Goal: Task Accomplishment & Management: Use online tool/utility

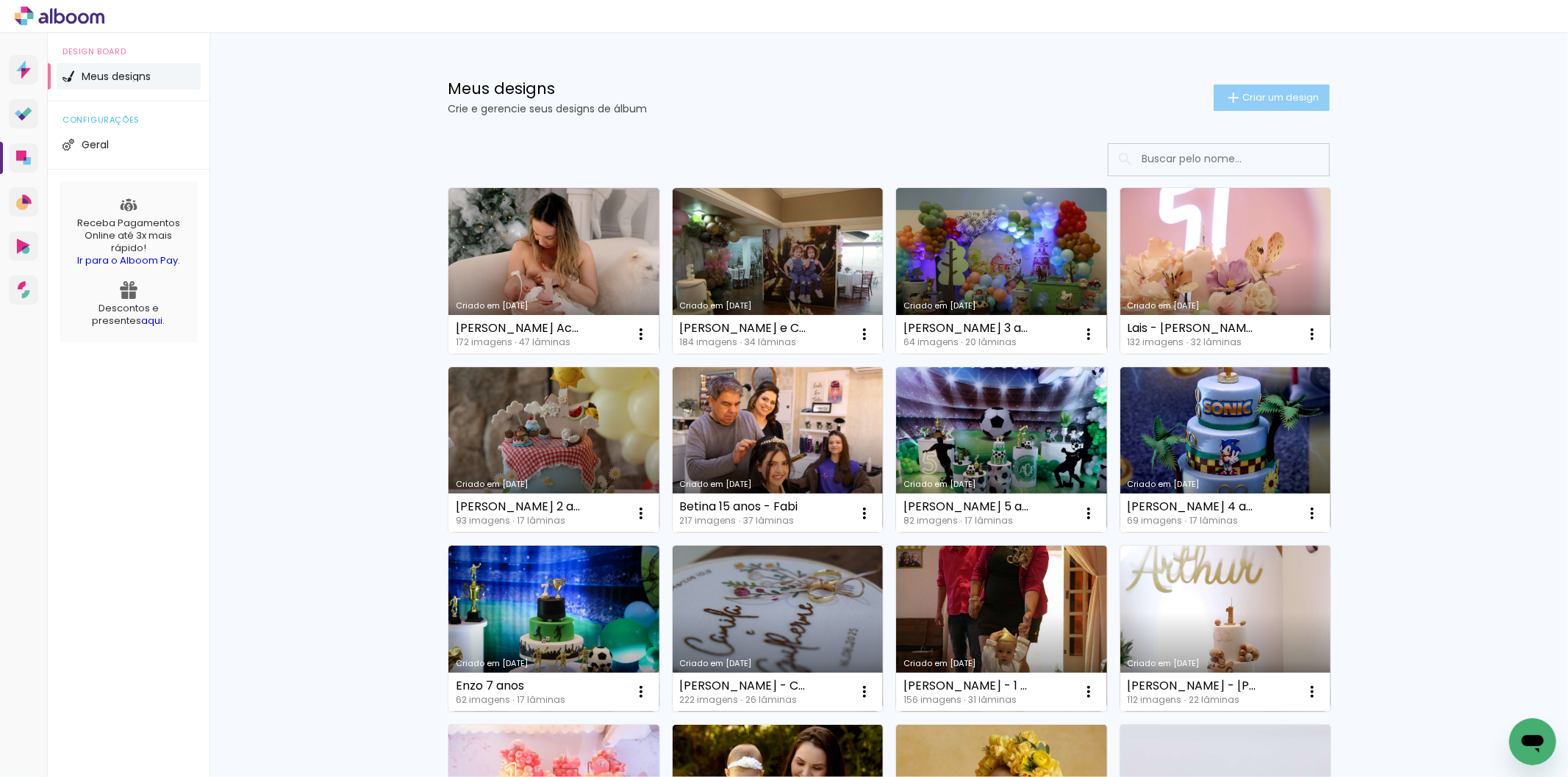
click at [1247, 93] on span "Criar um design" at bounding box center [1281, 97] width 77 height 10
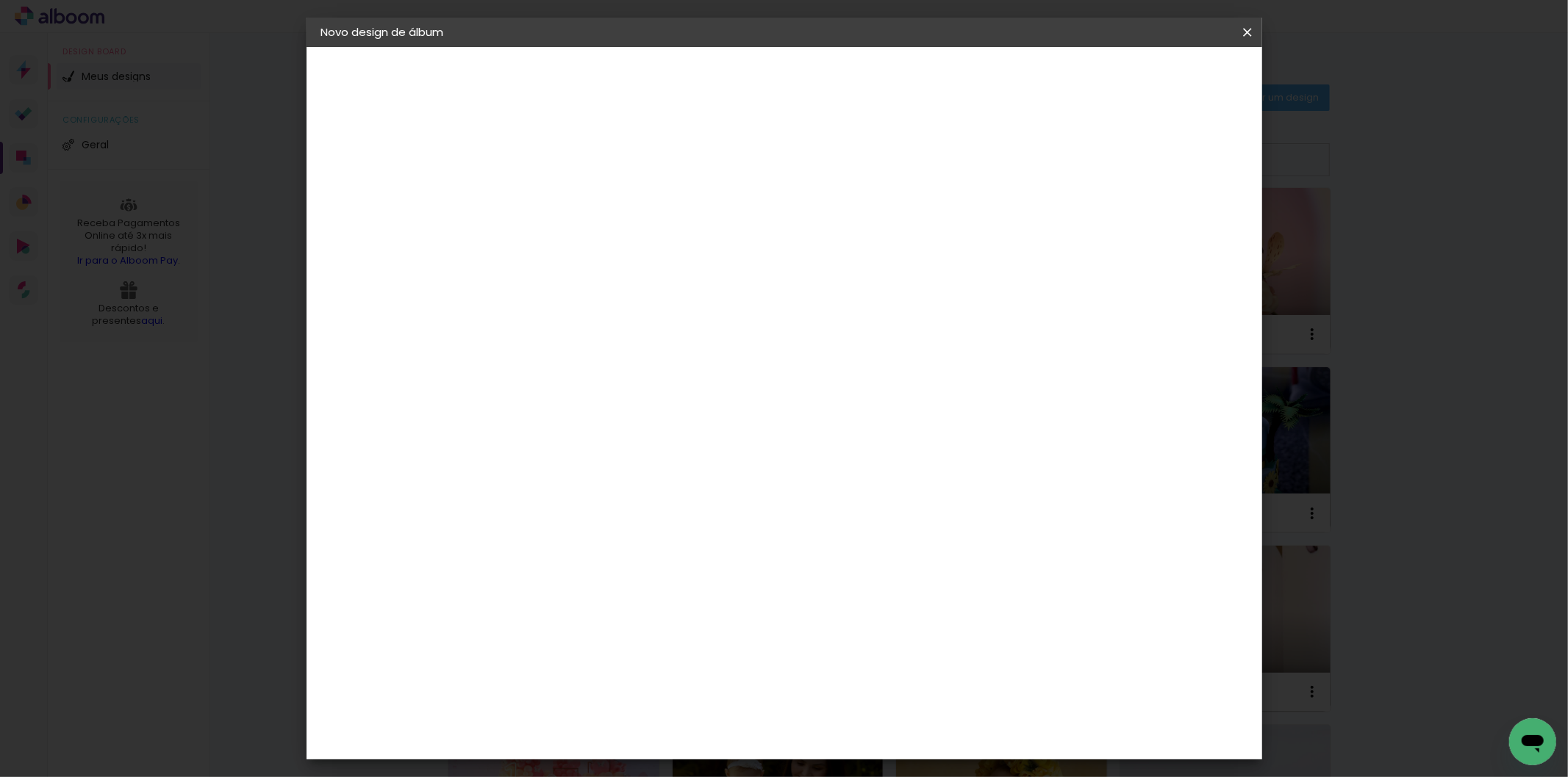
click at [562, 196] on input at bounding box center [562, 198] width 0 height 23
type input "Serena 1 ano"
type paper-input "Serena 1 ano"
click at [0, 0] on slot "Avançar" at bounding box center [0, 0] width 0 height 0
click at [625, 240] on div "Grupo Foto Sul" at bounding box center [606, 250] width 37 height 36
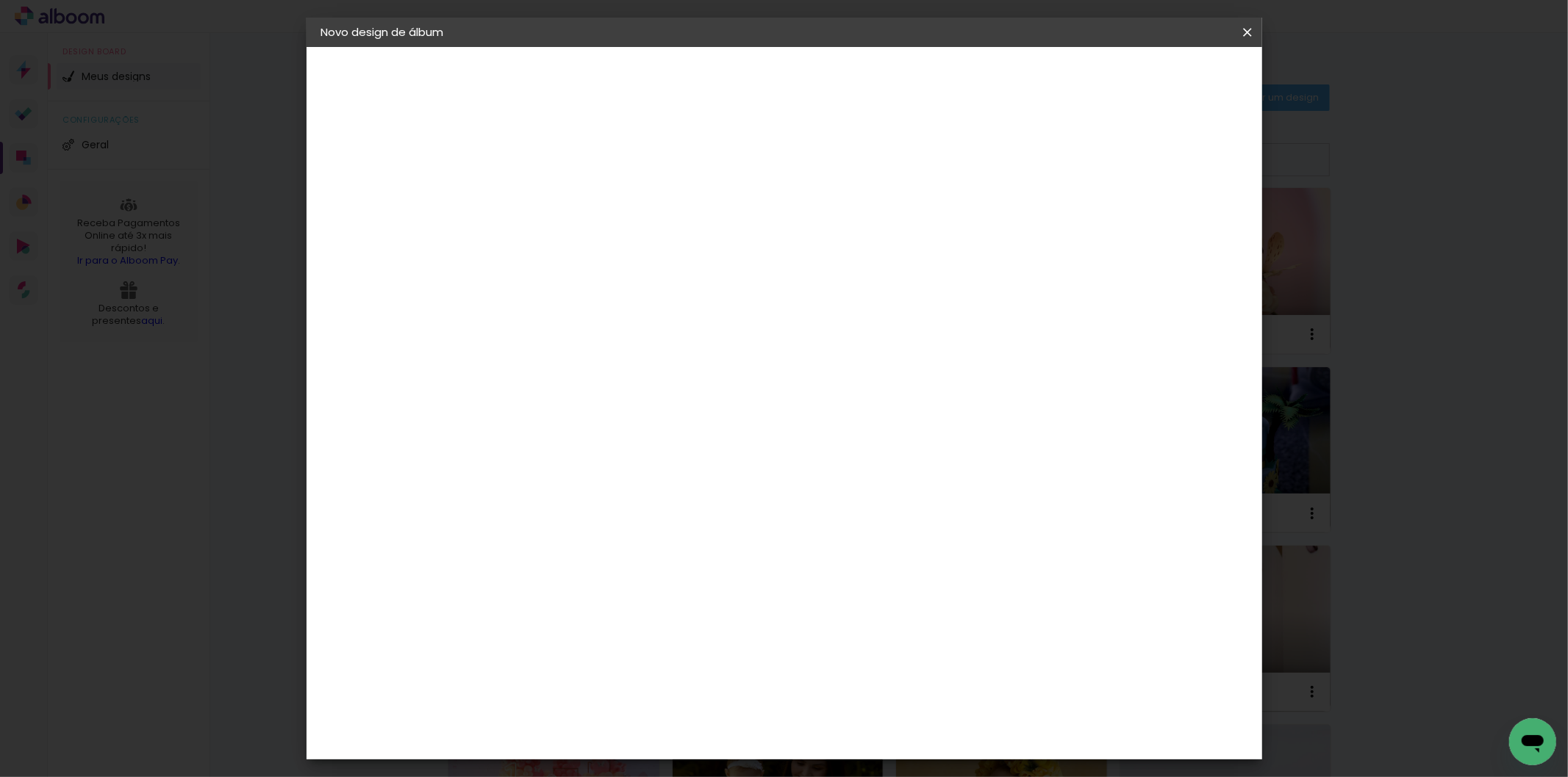
click at [792, 248] on paper-item "Grupo Foto Sul" at bounding box center [674, 249] width 235 height 50
click at [0, 0] on slot "Avançar" at bounding box center [0, 0] width 0 height 0
click at [801, 71] on paper-button "Avançar" at bounding box center [765, 78] width 72 height 25
click at [1154, 73] on span "Iniciar design" at bounding box center [1121, 78] width 67 height 11
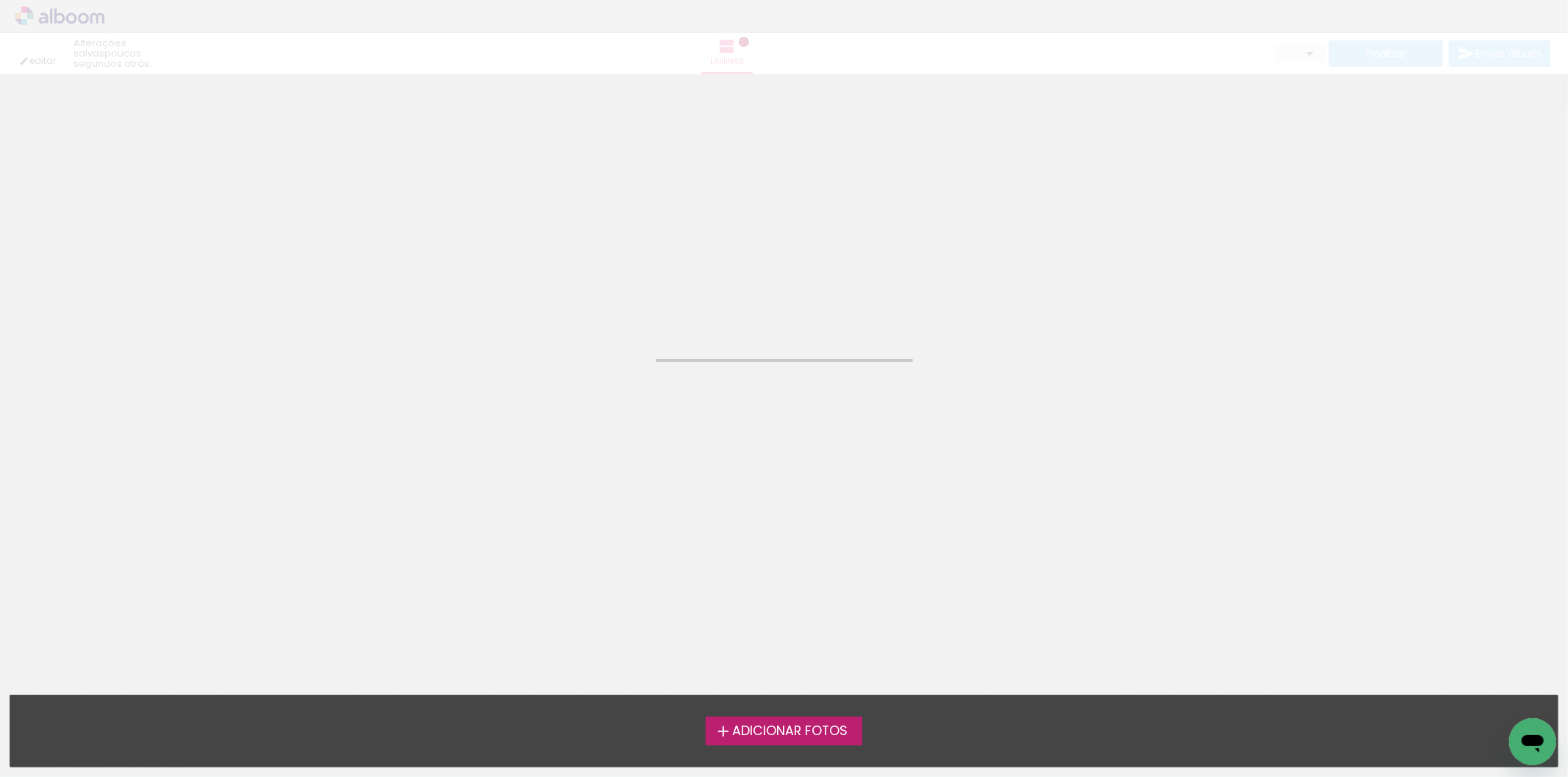
click at [799, 725] on span "Adicionar Fotos" at bounding box center [789, 732] width 115 height 13
click at [0, 0] on input "file" at bounding box center [0, 0] width 0 height 0
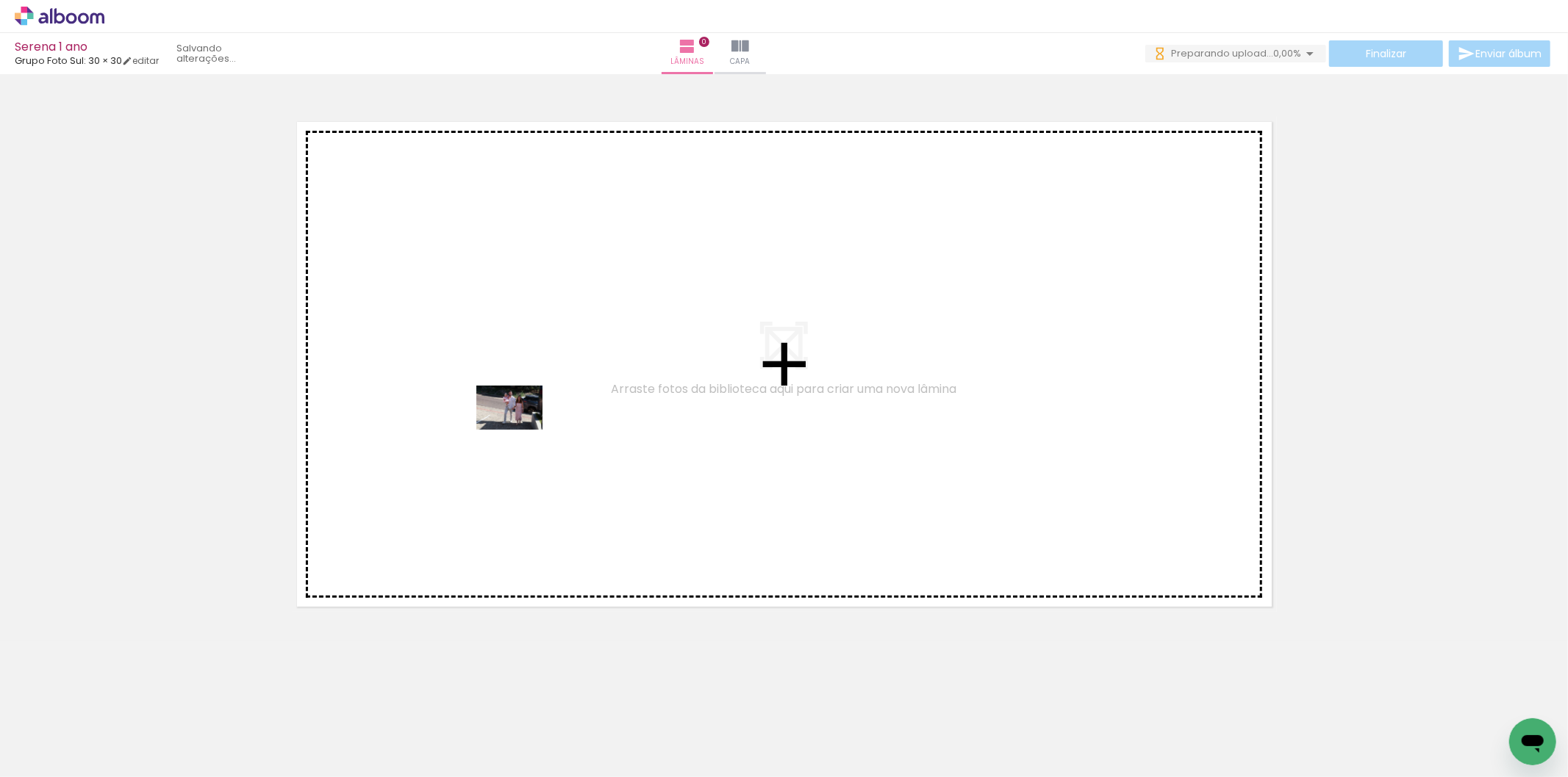
drag, startPoint x: 157, startPoint y: 730, endPoint x: 521, endPoint y: 429, distance: 472.3
click at [521, 429] on quentale-workspace at bounding box center [784, 388] width 1568 height 777
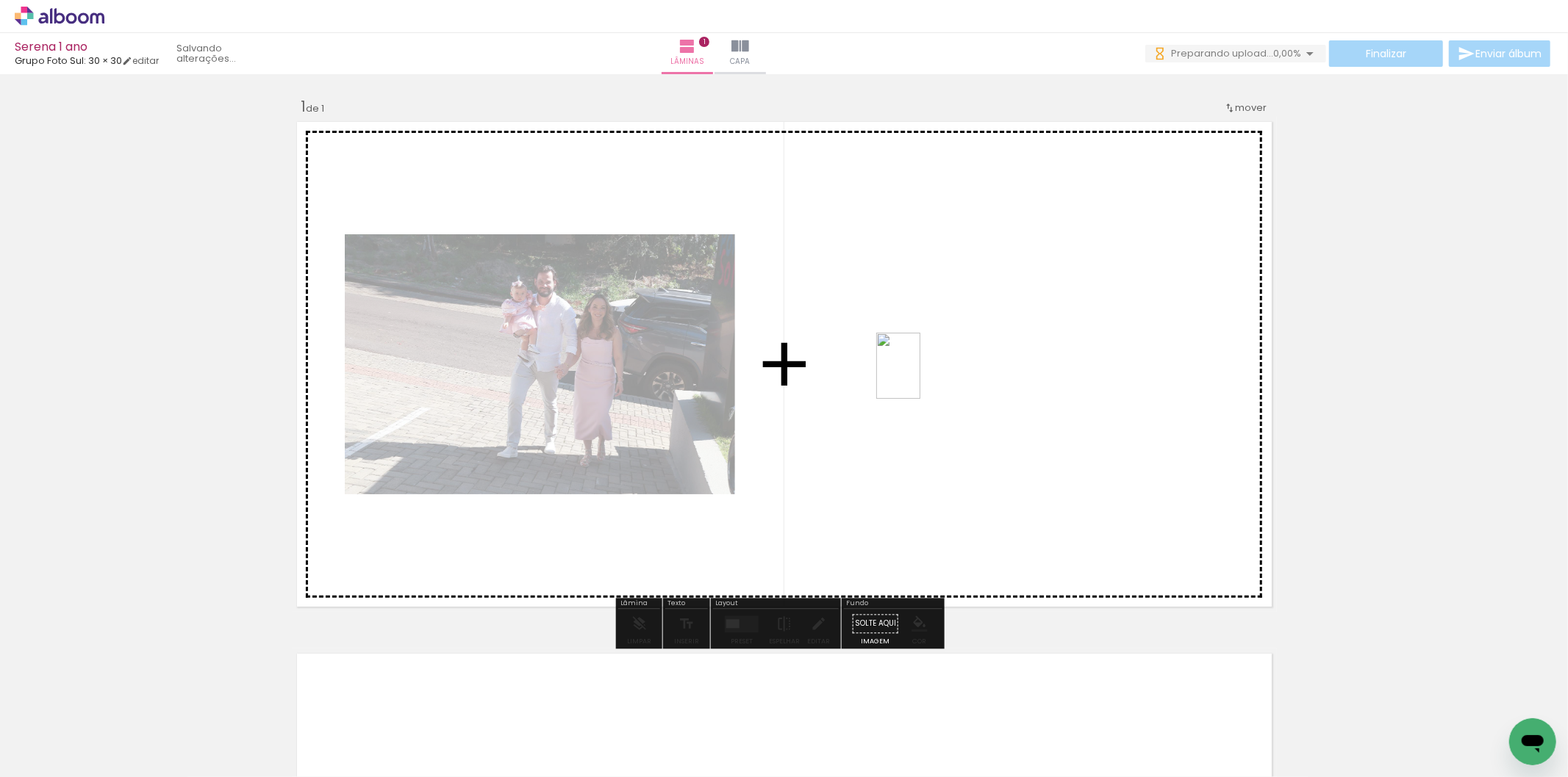
drag, startPoint x: 234, startPoint y: 744, endPoint x: 928, endPoint y: 371, distance: 787.9
click at [928, 371] on quentale-workspace at bounding box center [784, 388] width 1568 height 777
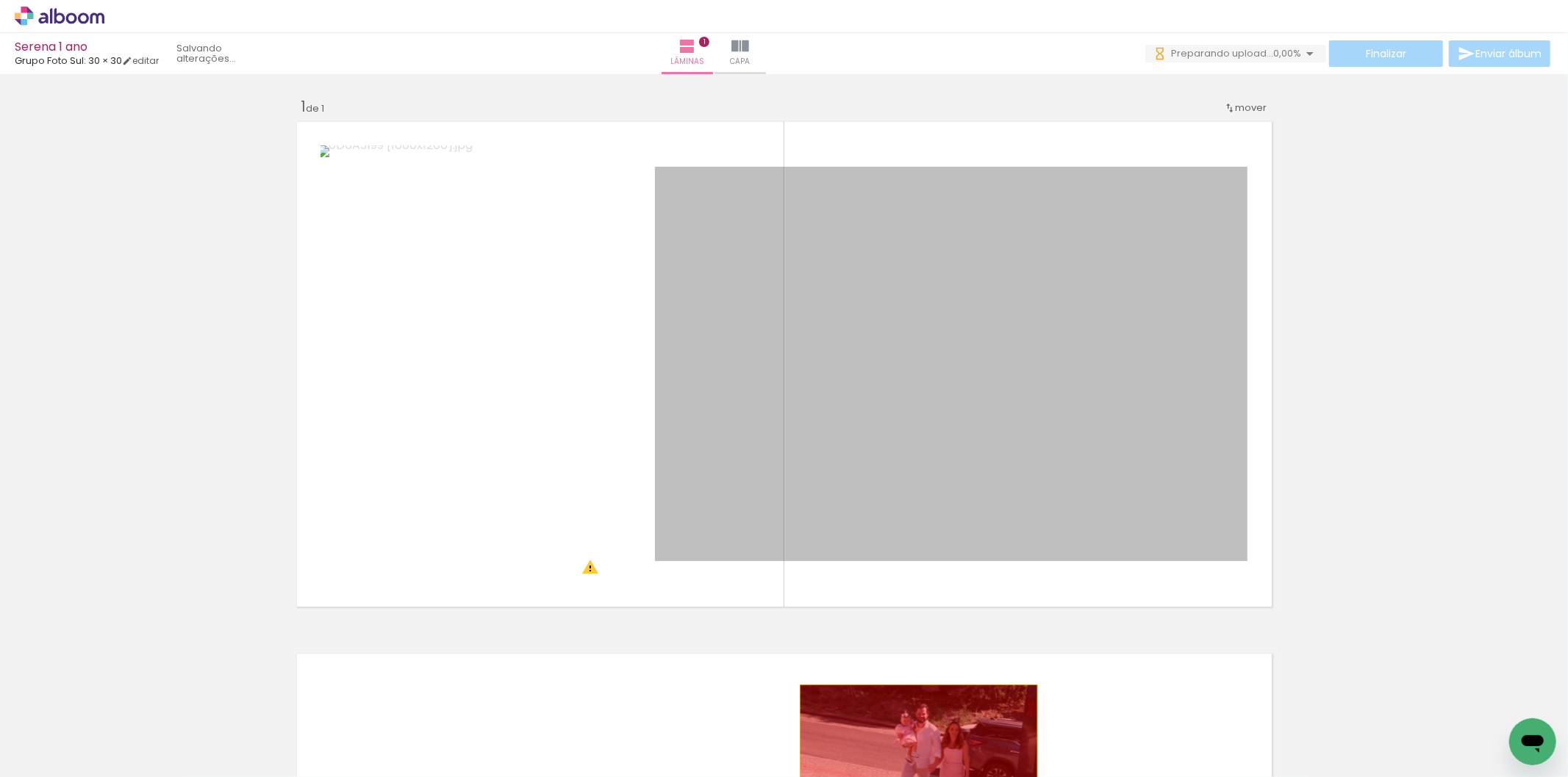
drag, startPoint x: 887, startPoint y: 364, endPoint x: 912, endPoint y: 765, distance: 401.8
click at [912, 765] on quentale-workspace at bounding box center [784, 388] width 1568 height 777
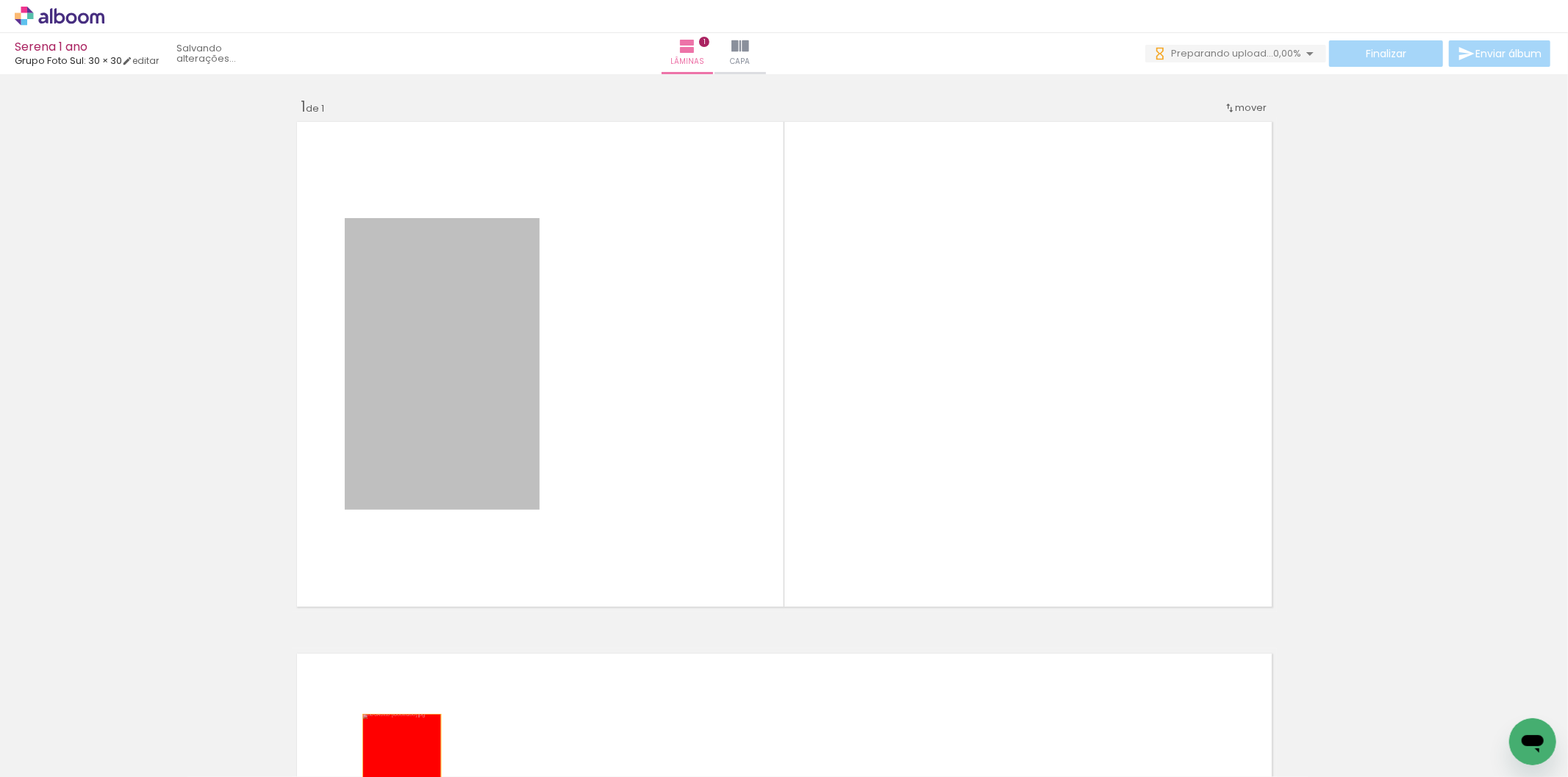
drag, startPoint x: 396, startPoint y: 618, endPoint x: 363, endPoint y: 767, distance: 152.6
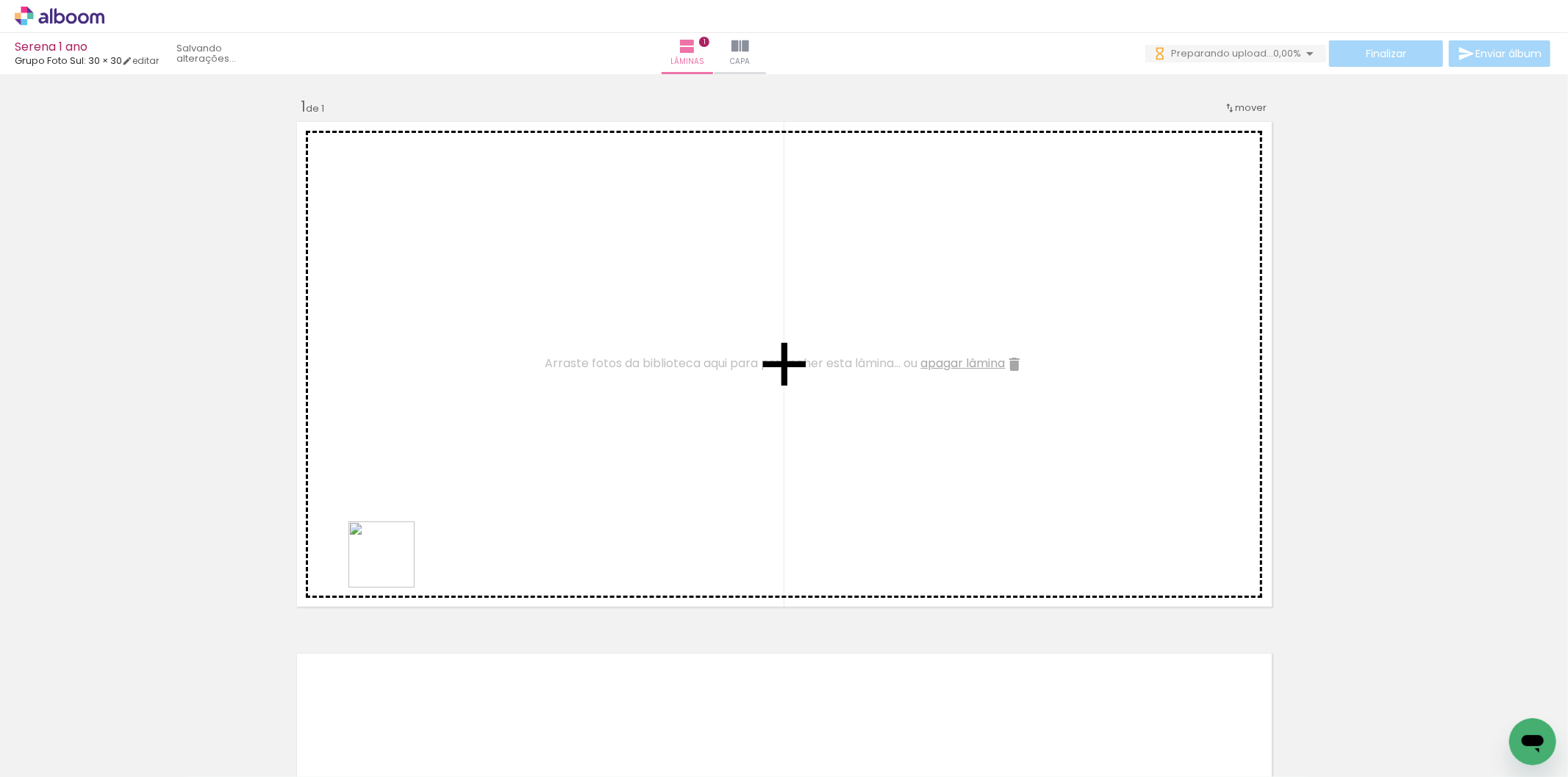
drag, startPoint x: 392, startPoint y: 566, endPoint x: 501, endPoint y: 365, distance: 228.7
click at [501, 365] on quentale-workspace at bounding box center [784, 388] width 1568 height 777
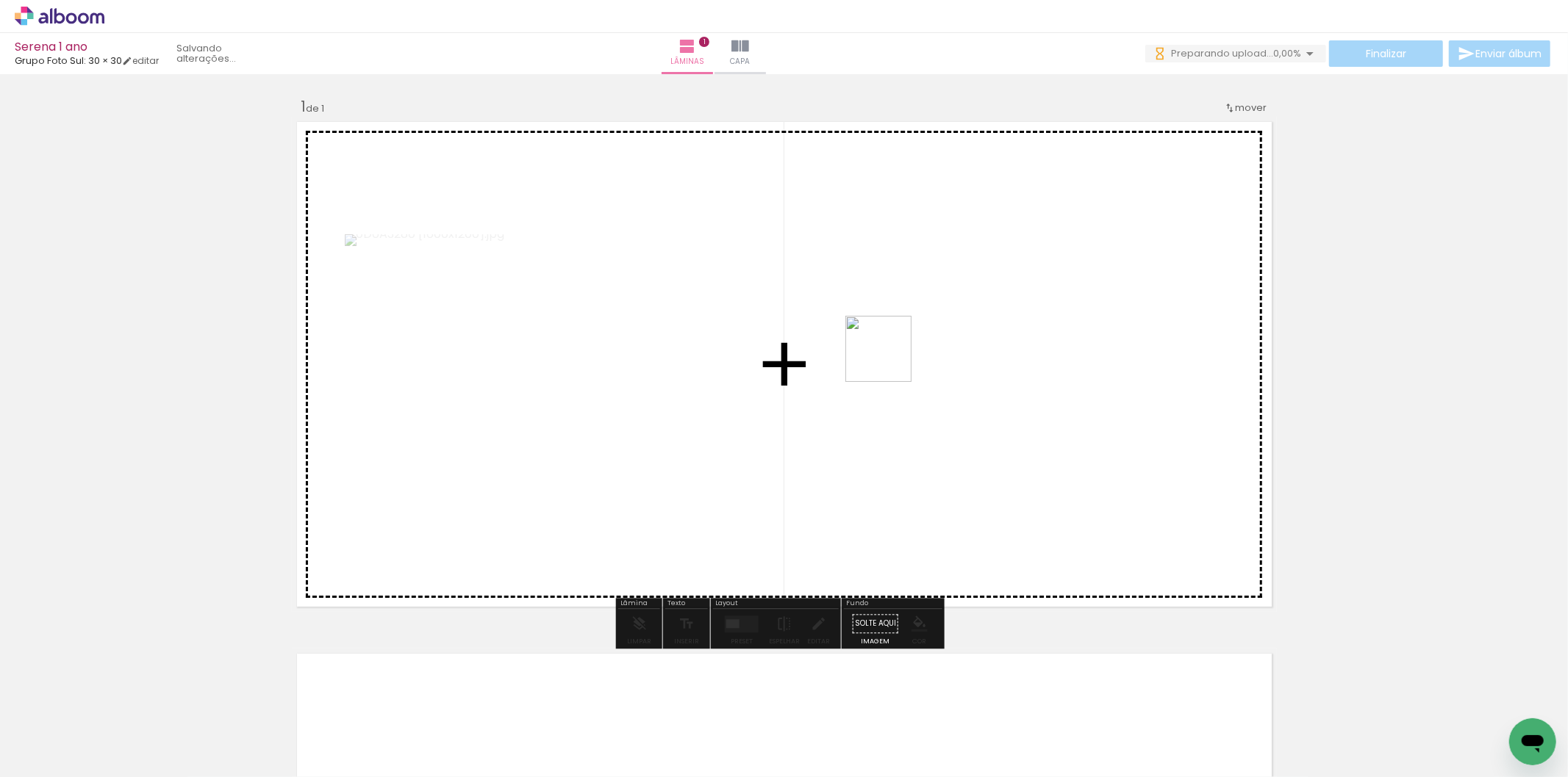
drag, startPoint x: 211, startPoint y: 730, endPoint x: 920, endPoint y: 347, distance: 805.8
click at [920, 347] on quentale-workspace at bounding box center [784, 388] width 1568 height 777
drag, startPoint x: 1130, startPoint y: 537, endPoint x: 1096, endPoint y: 555, distance: 38.5
click at [1046, 329] on quentale-workspace at bounding box center [784, 388] width 1568 height 777
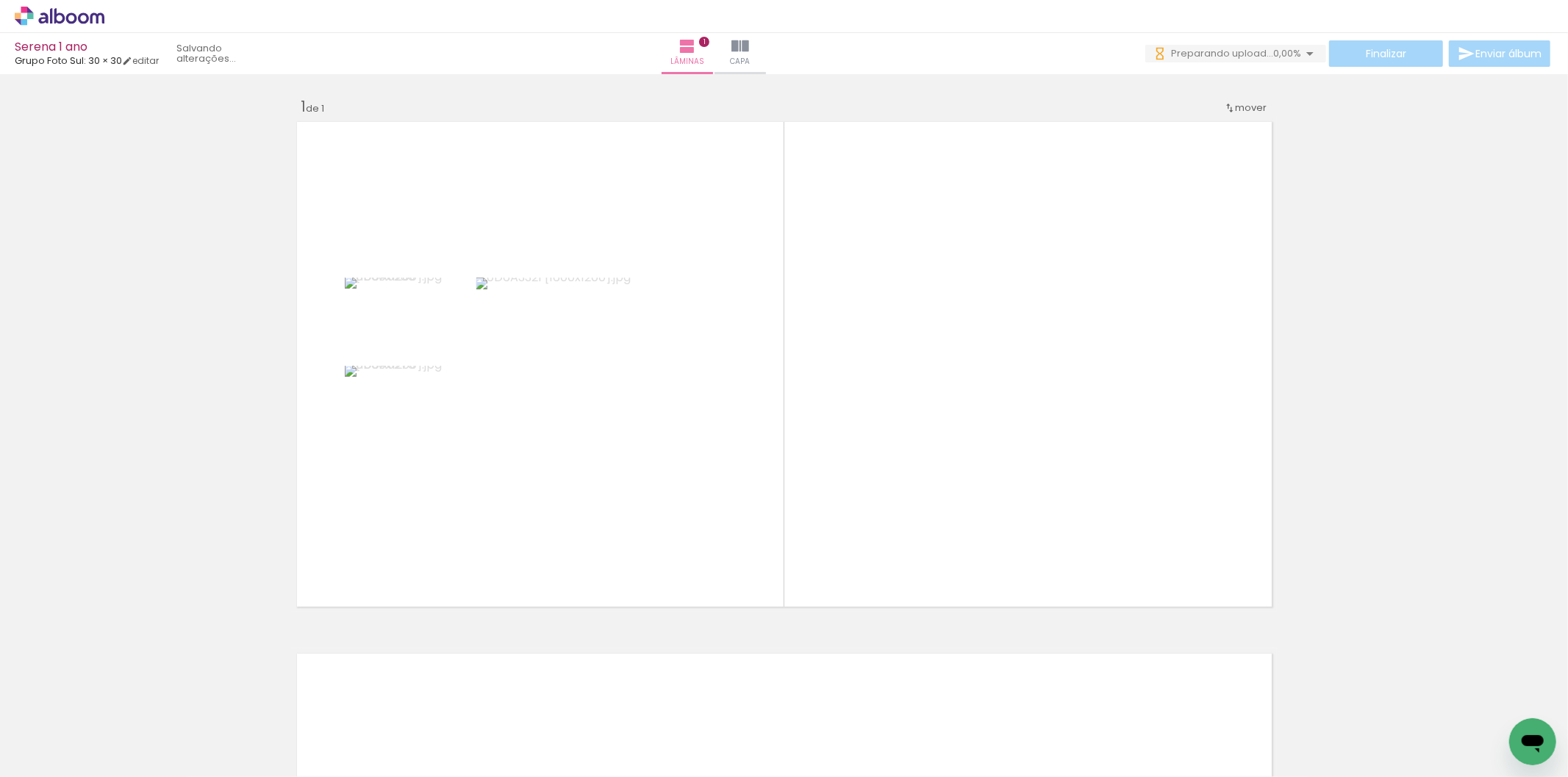
scroll to position [0, 12799]
drag, startPoint x: 263, startPoint y: 775, endPoint x: 36, endPoint y: 42, distance: 767.3
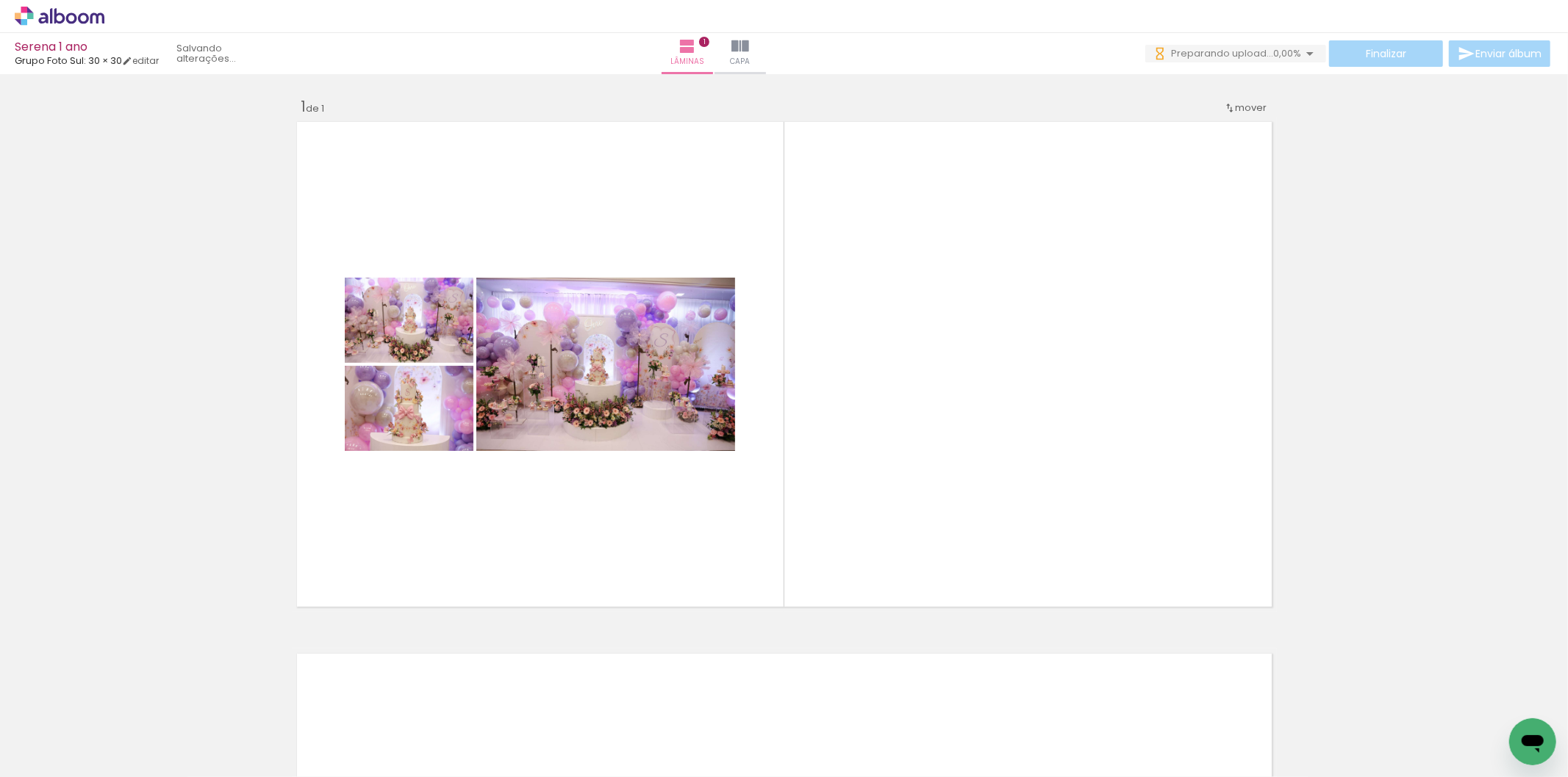
scroll to position [0, 12654]
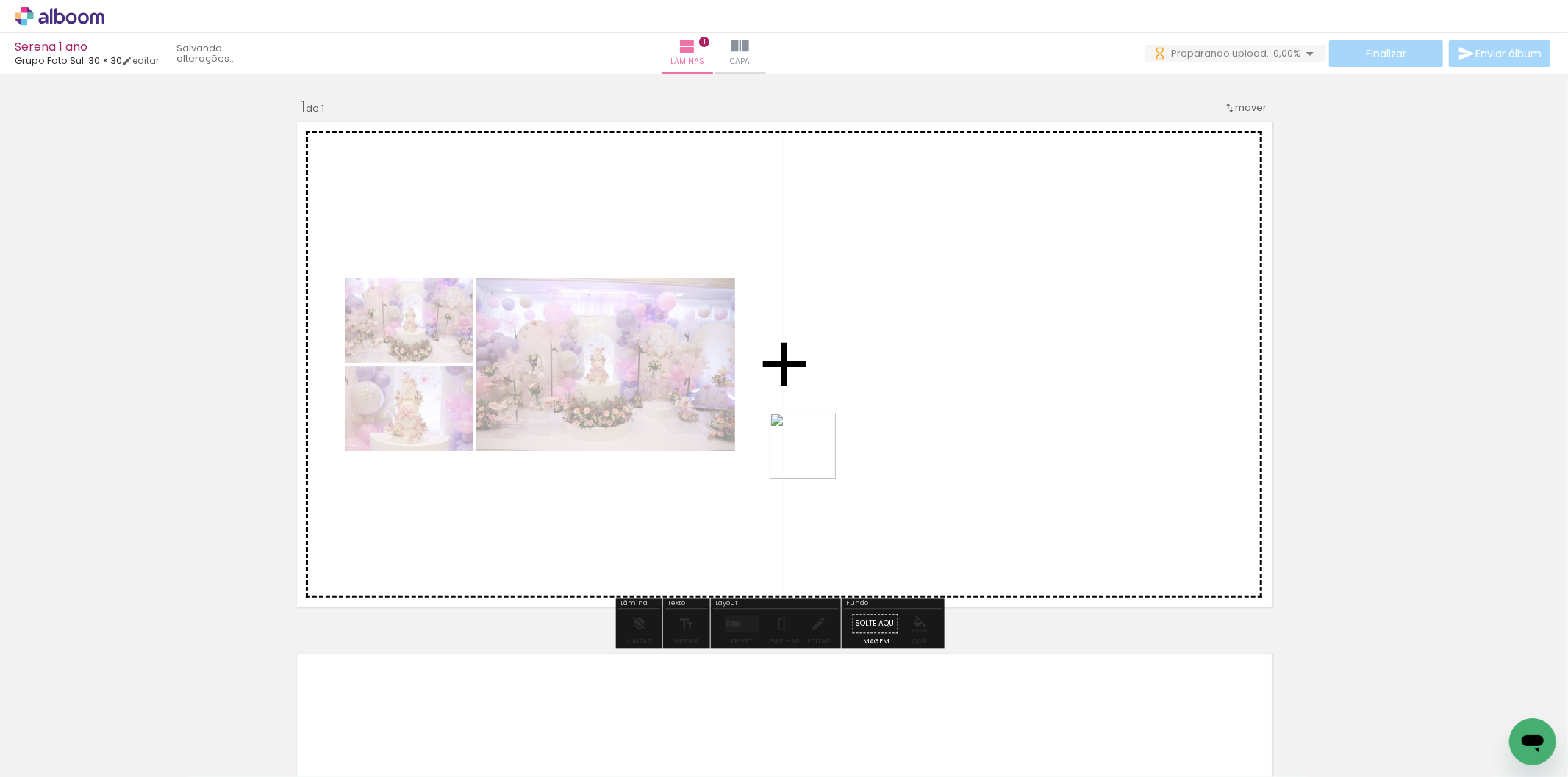
drag, startPoint x: 664, startPoint y: 562, endPoint x: 479, endPoint y: 651, distance: 205.3
click at [825, 446] on quentale-workspace at bounding box center [784, 388] width 1568 height 777
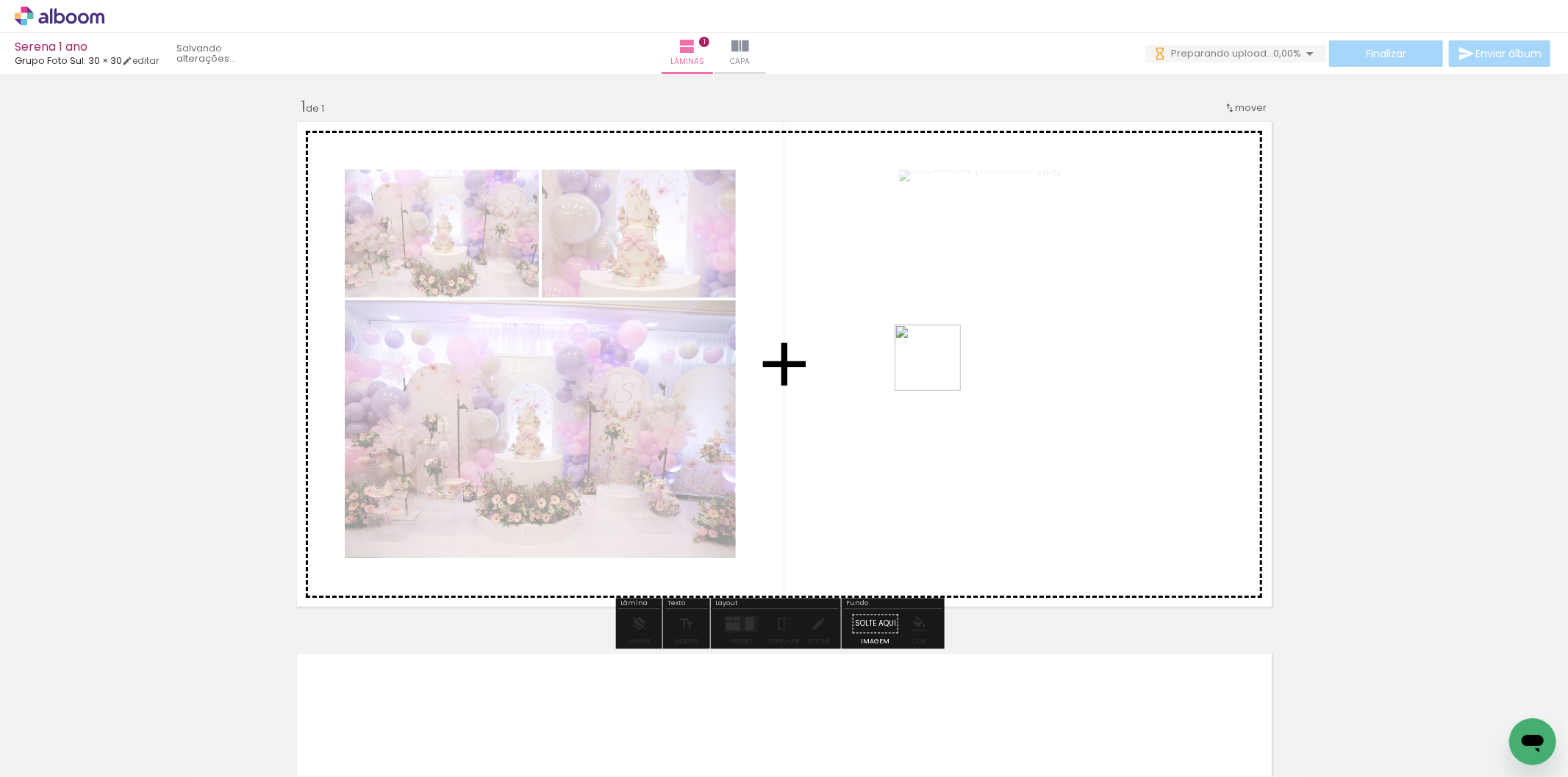
drag, startPoint x: 674, startPoint y: 514, endPoint x: 1023, endPoint y: 324, distance: 397.4
click at [1053, 310] on quentale-workspace at bounding box center [784, 388] width 1568 height 777
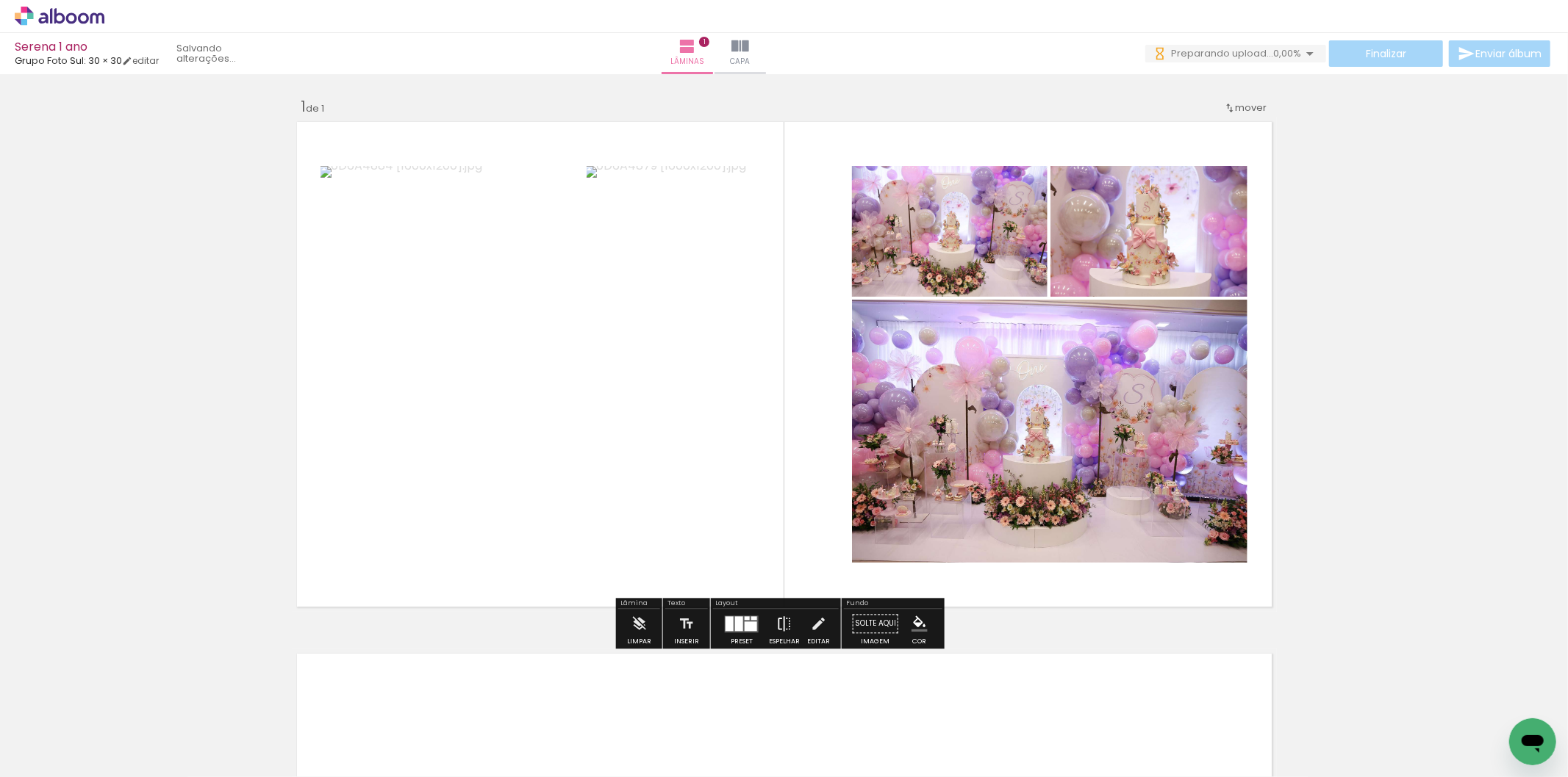
click at [770, 625] on paper-button "Espelhar" at bounding box center [784, 628] width 38 height 37
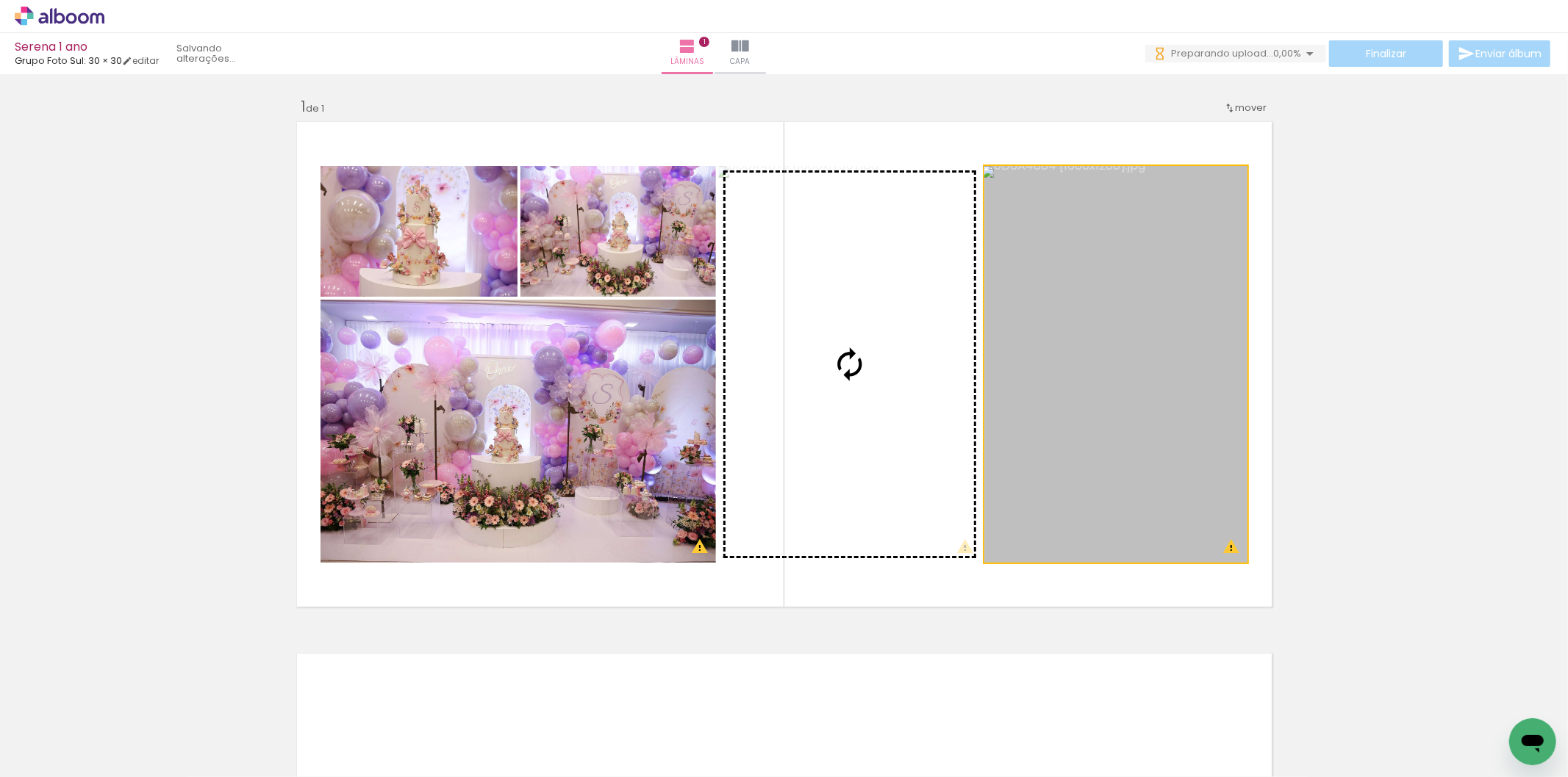
drag, startPoint x: 1177, startPoint y: 333, endPoint x: 834, endPoint y: 339, distance: 343.1
click at [0, 0] on slot at bounding box center [0, 0] width 0 height 0
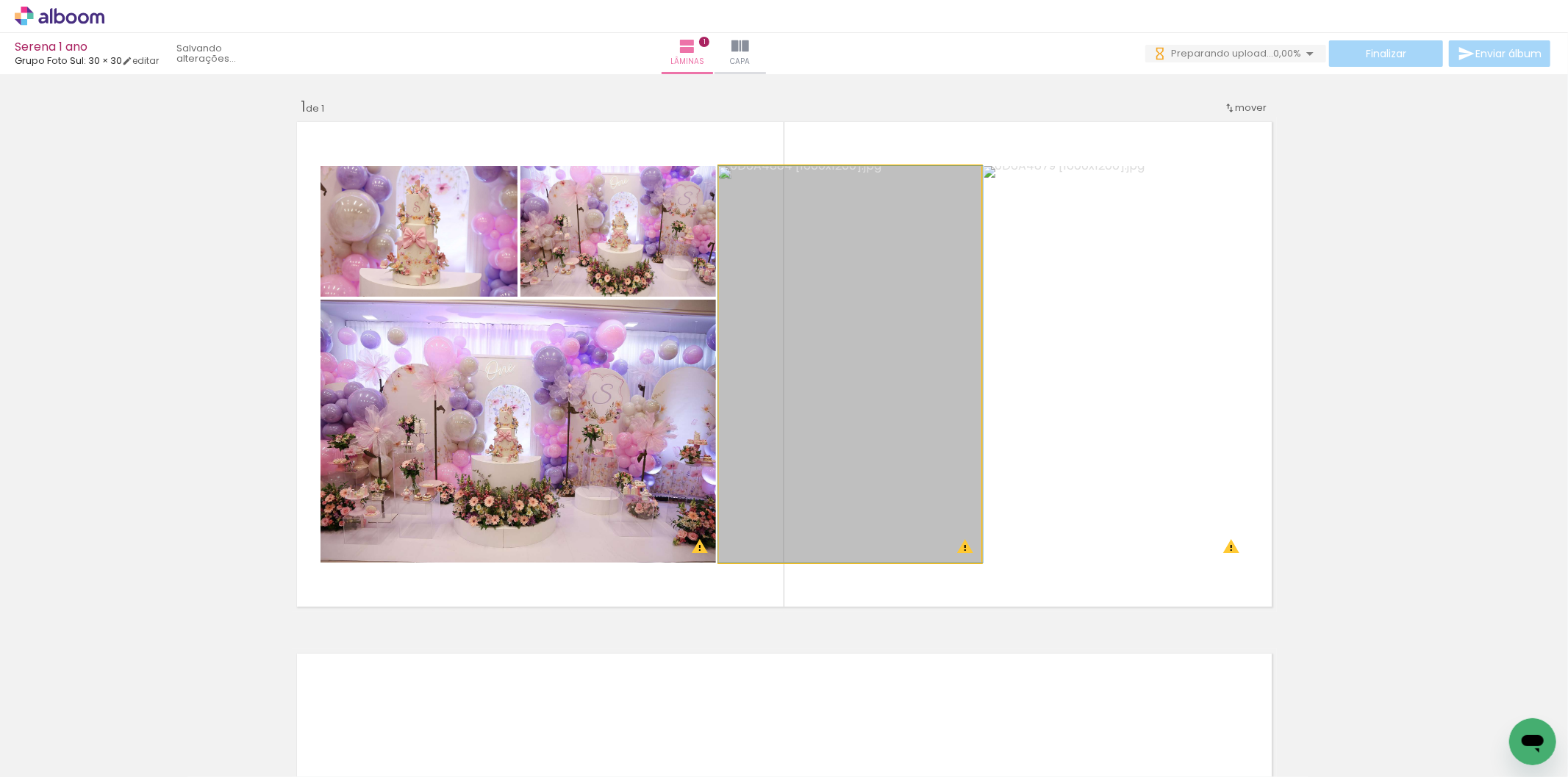
drag, startPoint x: 886, startPoint y: 368, endPoint x: 886, endPoint y: 338, distance: 30.0
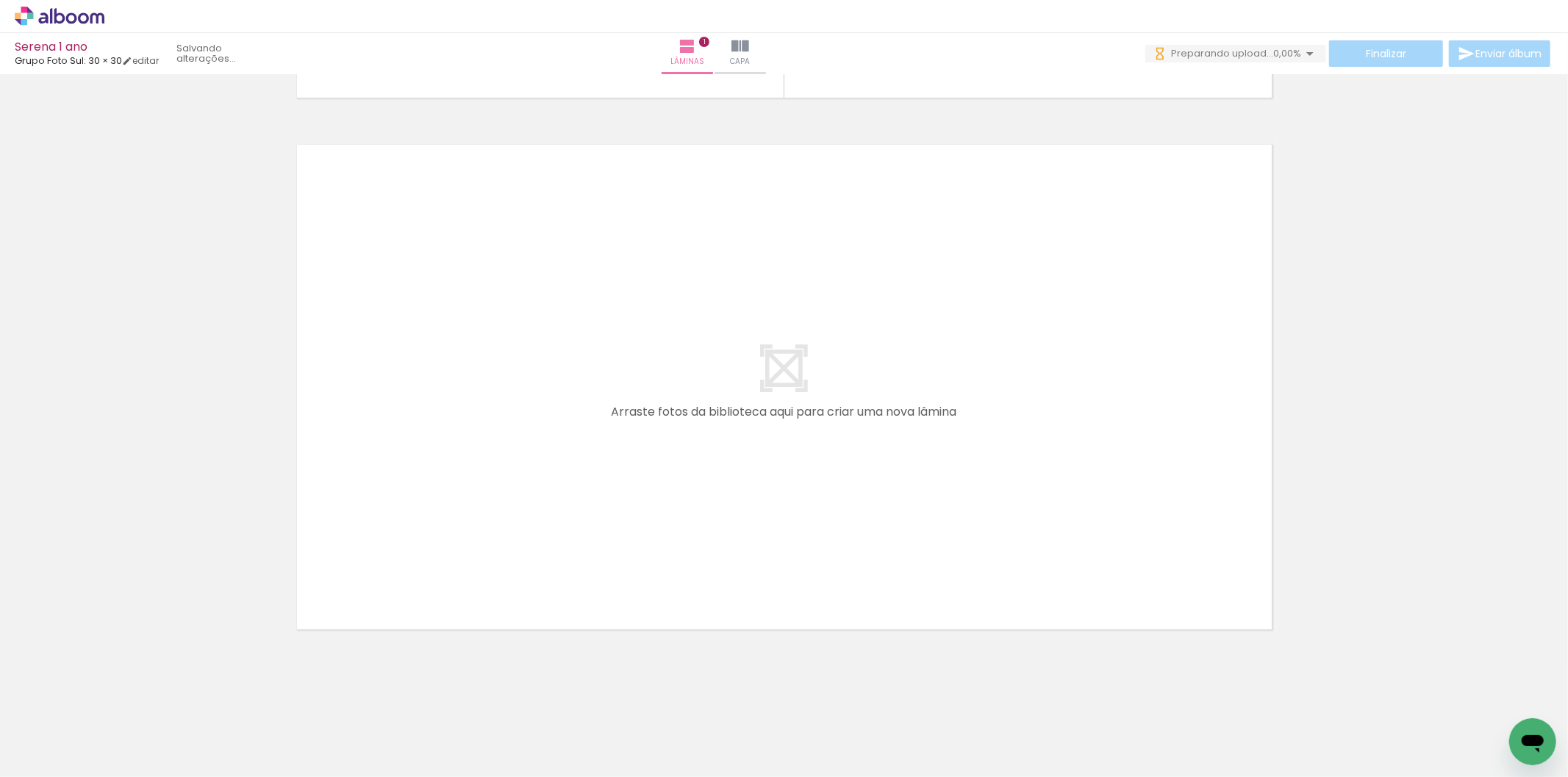
scroll to position [0, 0]
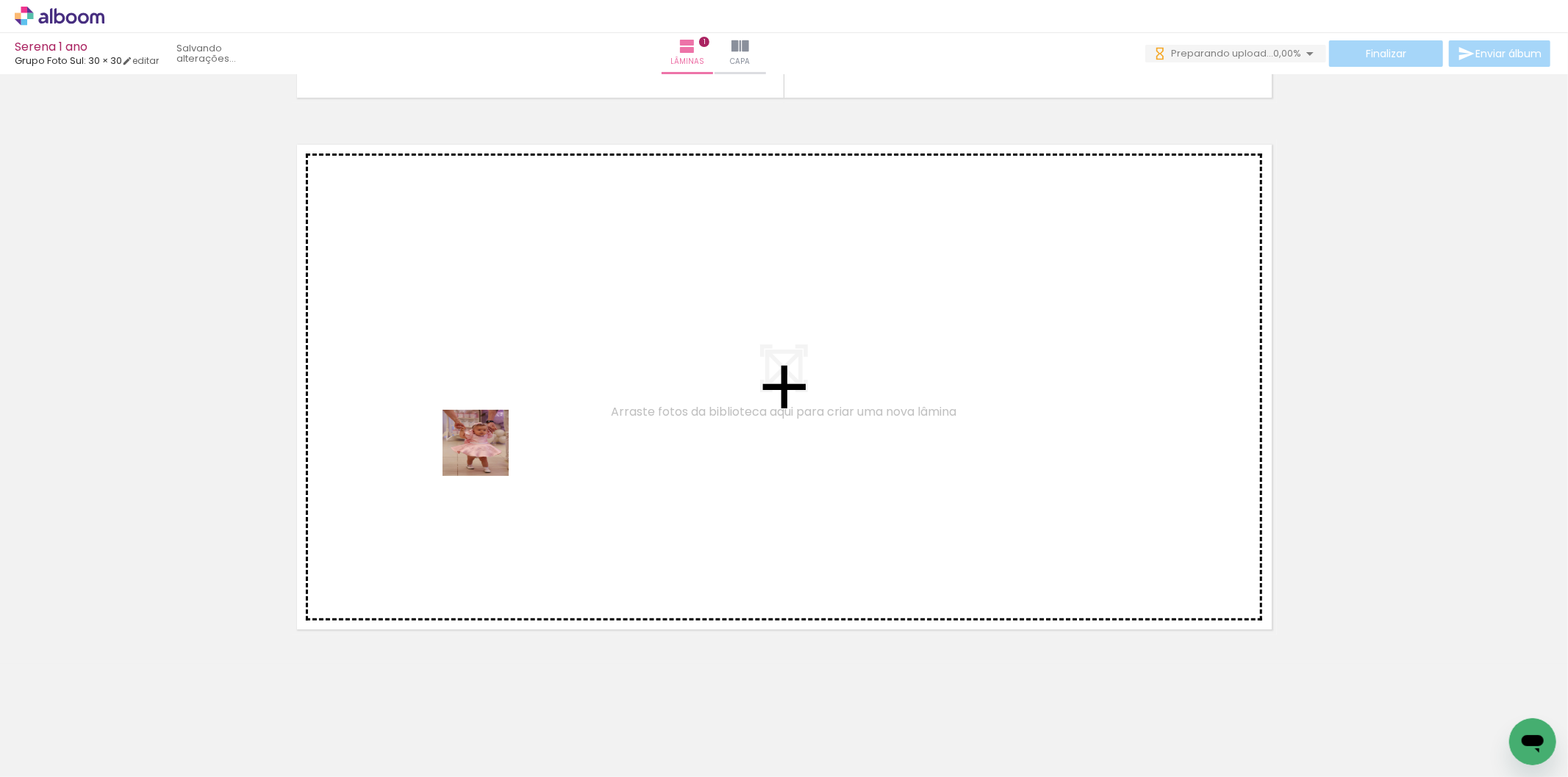
drag, startPoint x: 446, startPoint y: 505, endPoint x: 354, endPoint y: 696, distance: 212.0
click at [496, 438] on quentale-workspace at bounding box center [784, 388] width 1568 height 777
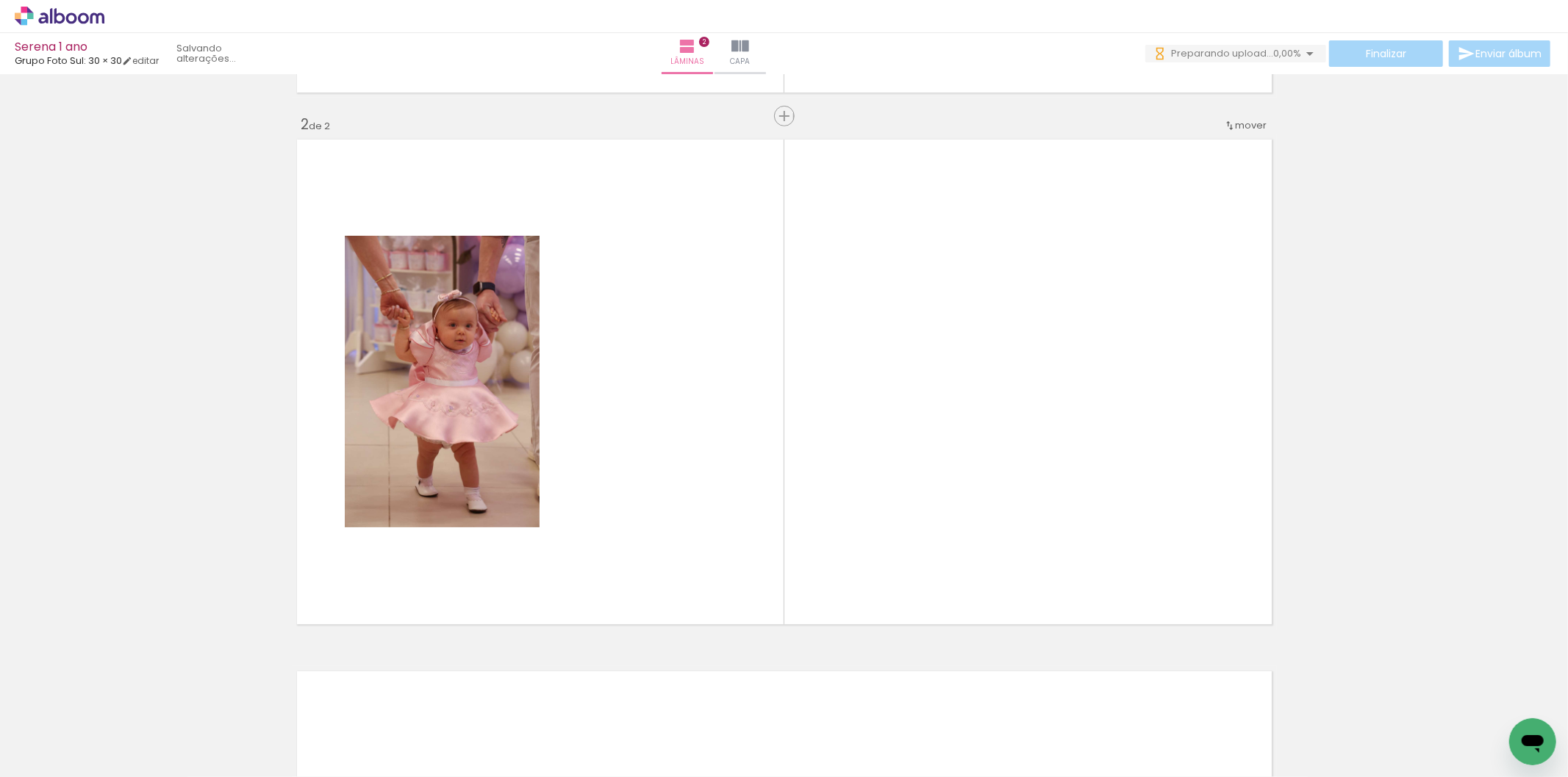
scroll to position [516, 0]
drag, startPoint x: 320, startPoint y: 727, endPoint x: 402, endPoint y: 740, distance: 83.0
click at [476, 457] on quentale-workspace at bounding box center [784, 388] width 1568 height 777
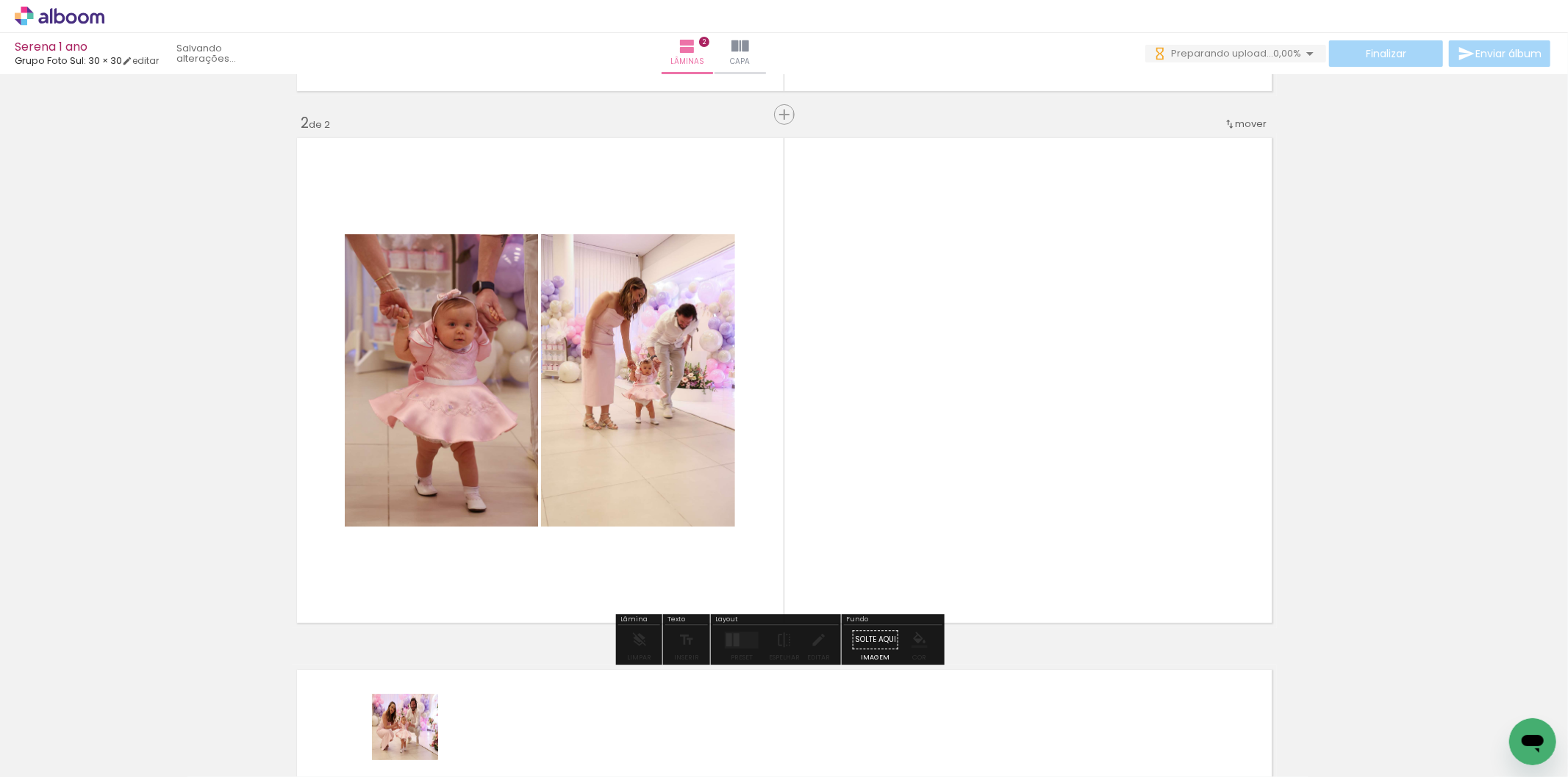
drag, startPoint x: 416, startPoint y: 739, endPoint x: 510, endPoint y: 726, distance: 94.9
click at [606, 413] on quentale-workspace at bounding box center [784, 388] width 1568 height 777
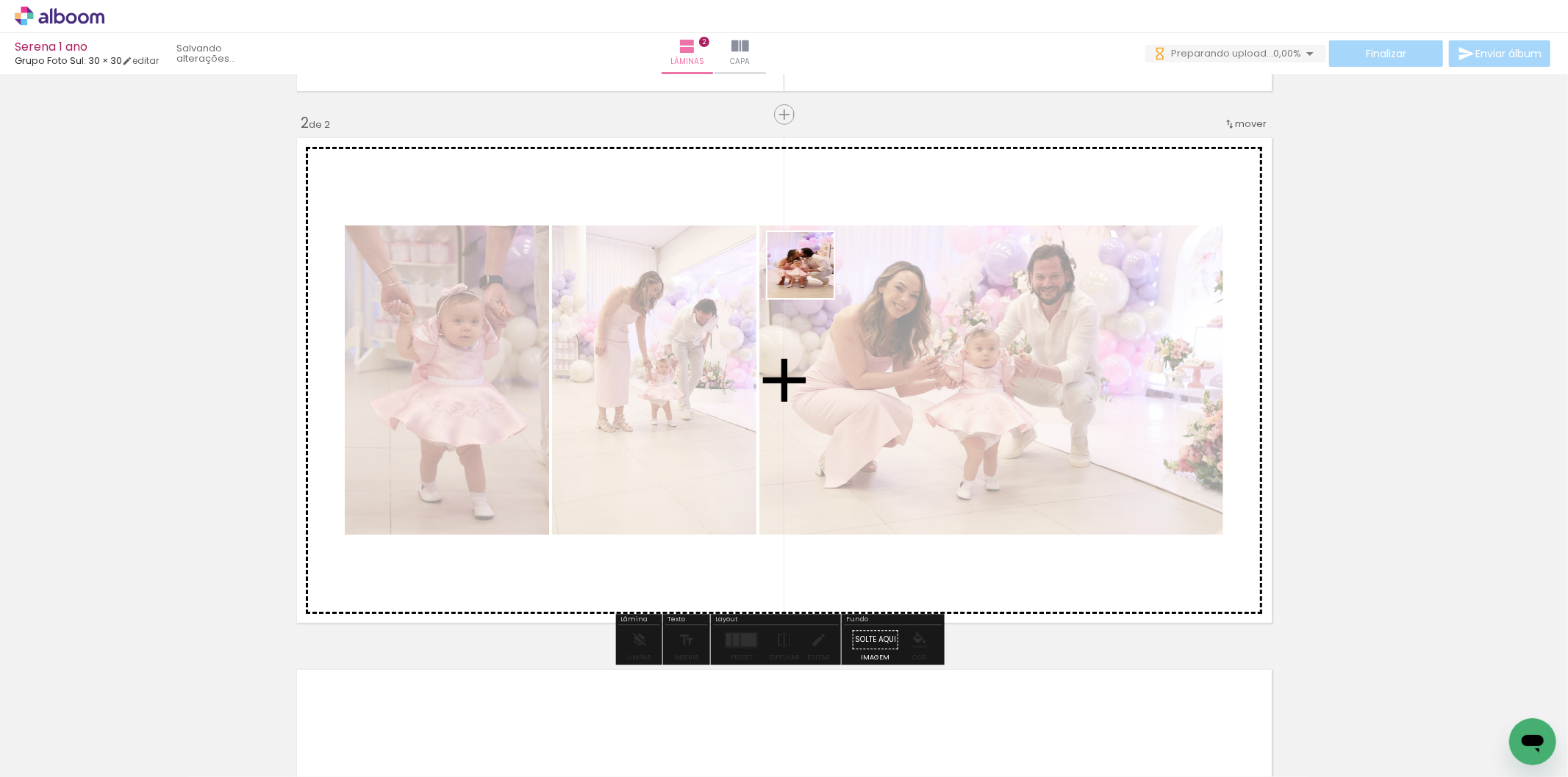
drag, startPoint x: 480, startPoint y: 732, endPoint x: 818, endPoint y: 299, distance: 549.3
click at [812, 275] on quentale-workspace at bounding box center [784, 388] width 1568 height 777
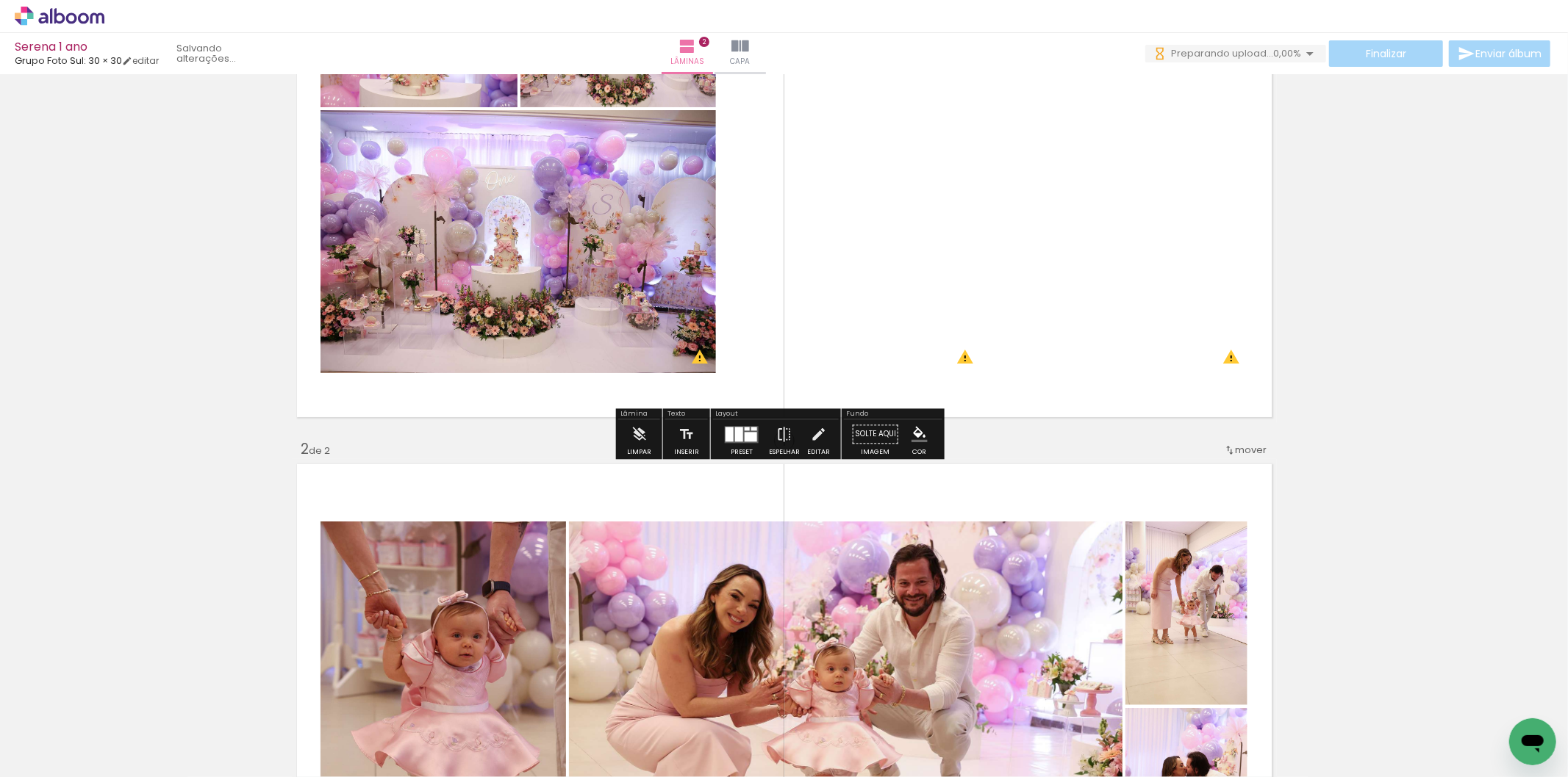
scroll to position [189, 0]
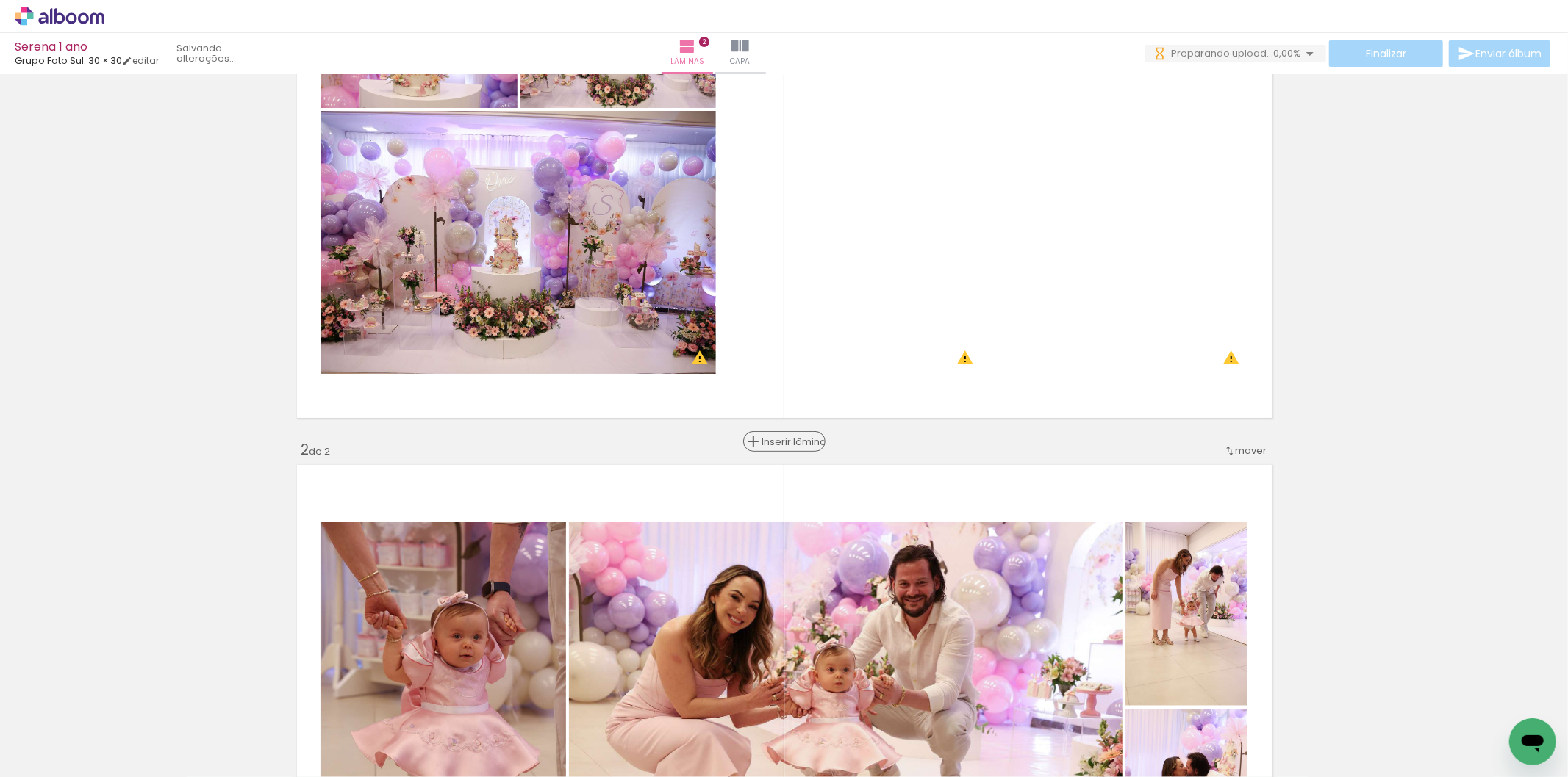
click at [776, 450] on paper-button "Inserir lâmina" at bounding box center [784, 441] width 82 height 20
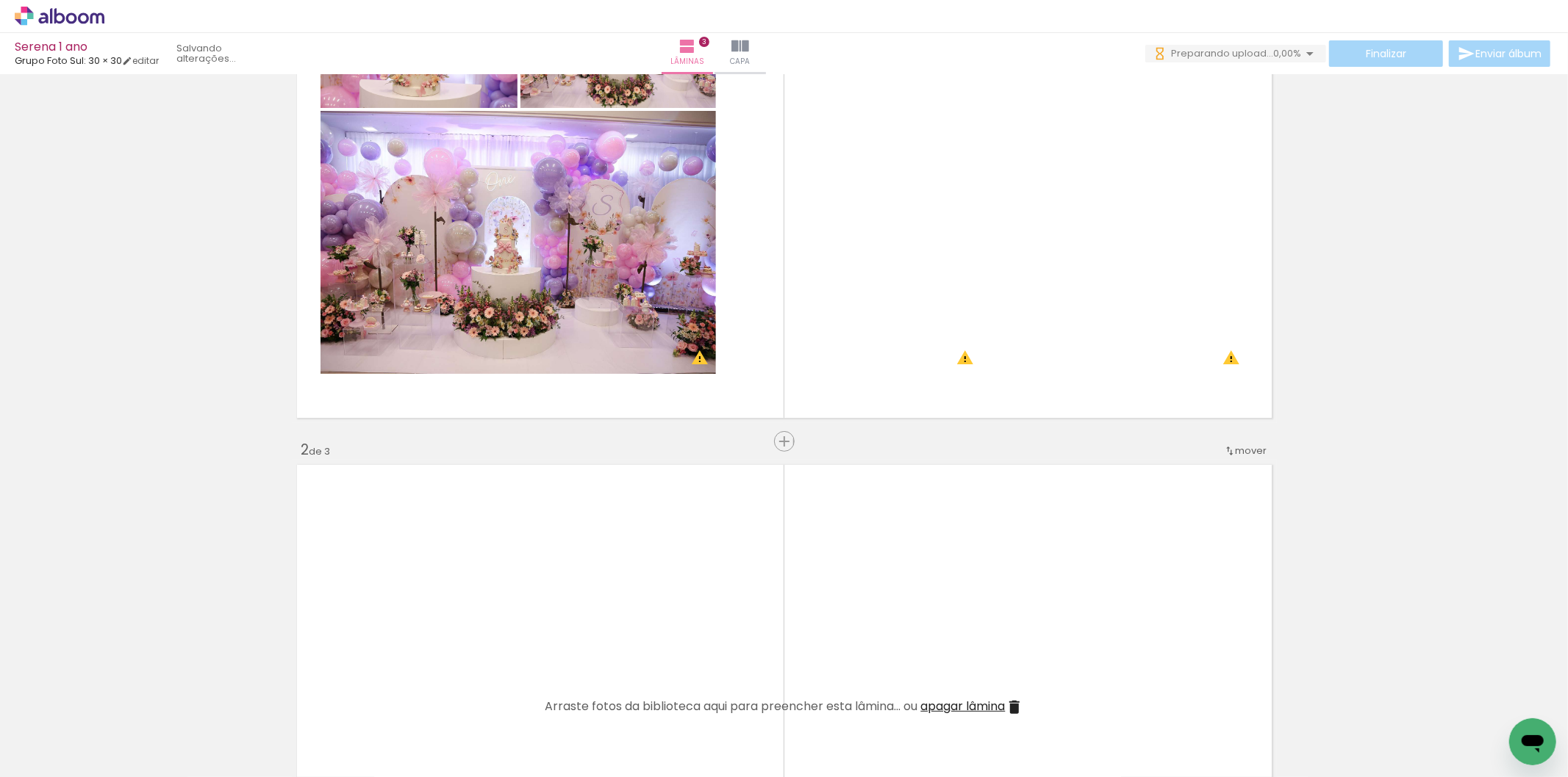
drag, startPoint x: 735, startPoint y: 735, endPoint x: 845, endPoint y: 752, distance: 111.3
click at [748, 597] on quentale-workspace at bounding box center [784, 388] width 1568 height 777
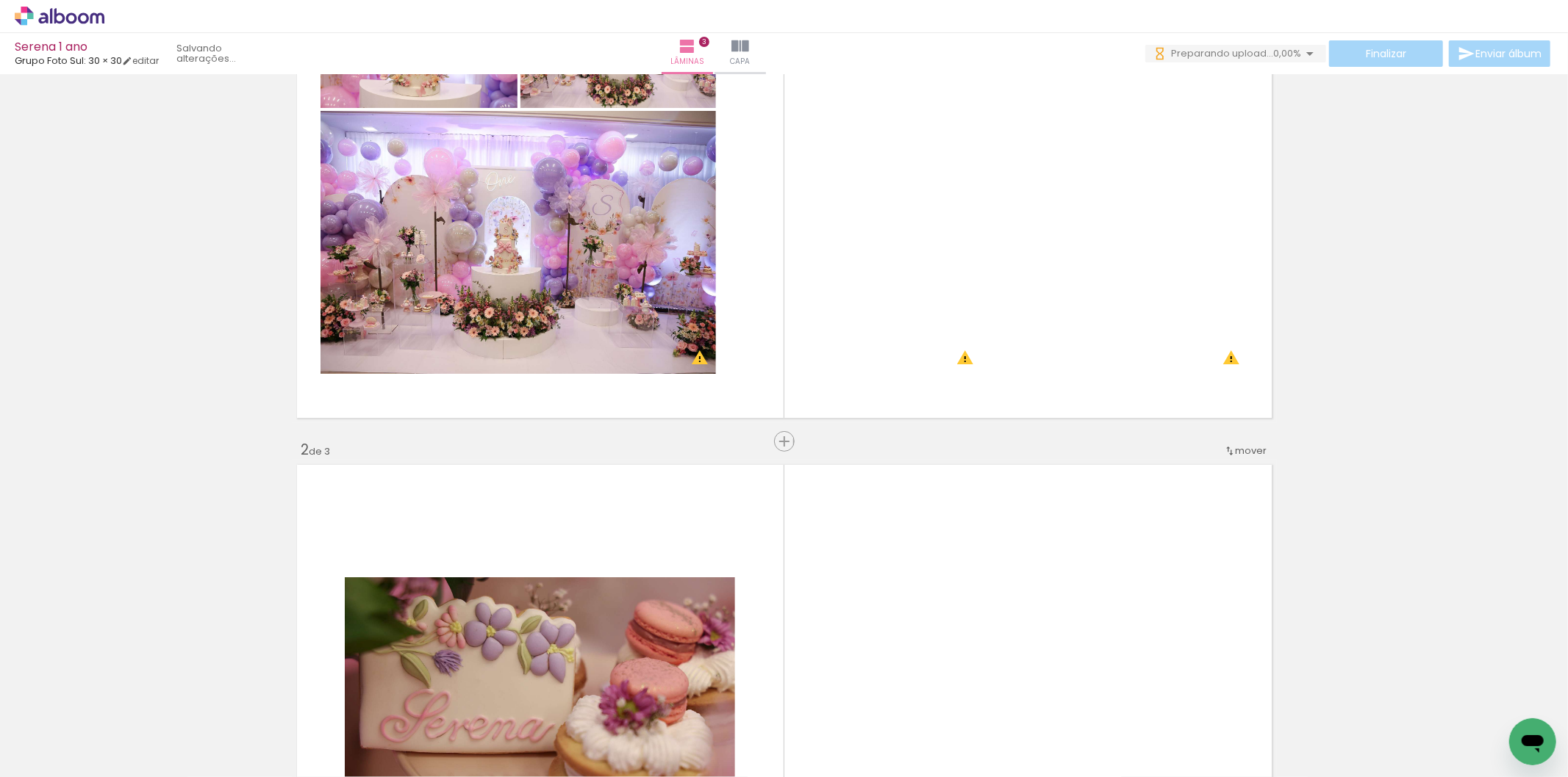
drag, startPoint x: 817, startPoint y: 738, endPoint x: 888, endPoint y: 716, distance: 74.3
click at [828, 616] on quentale-workspace at bounding box center [784, 388] width 1568 height 777
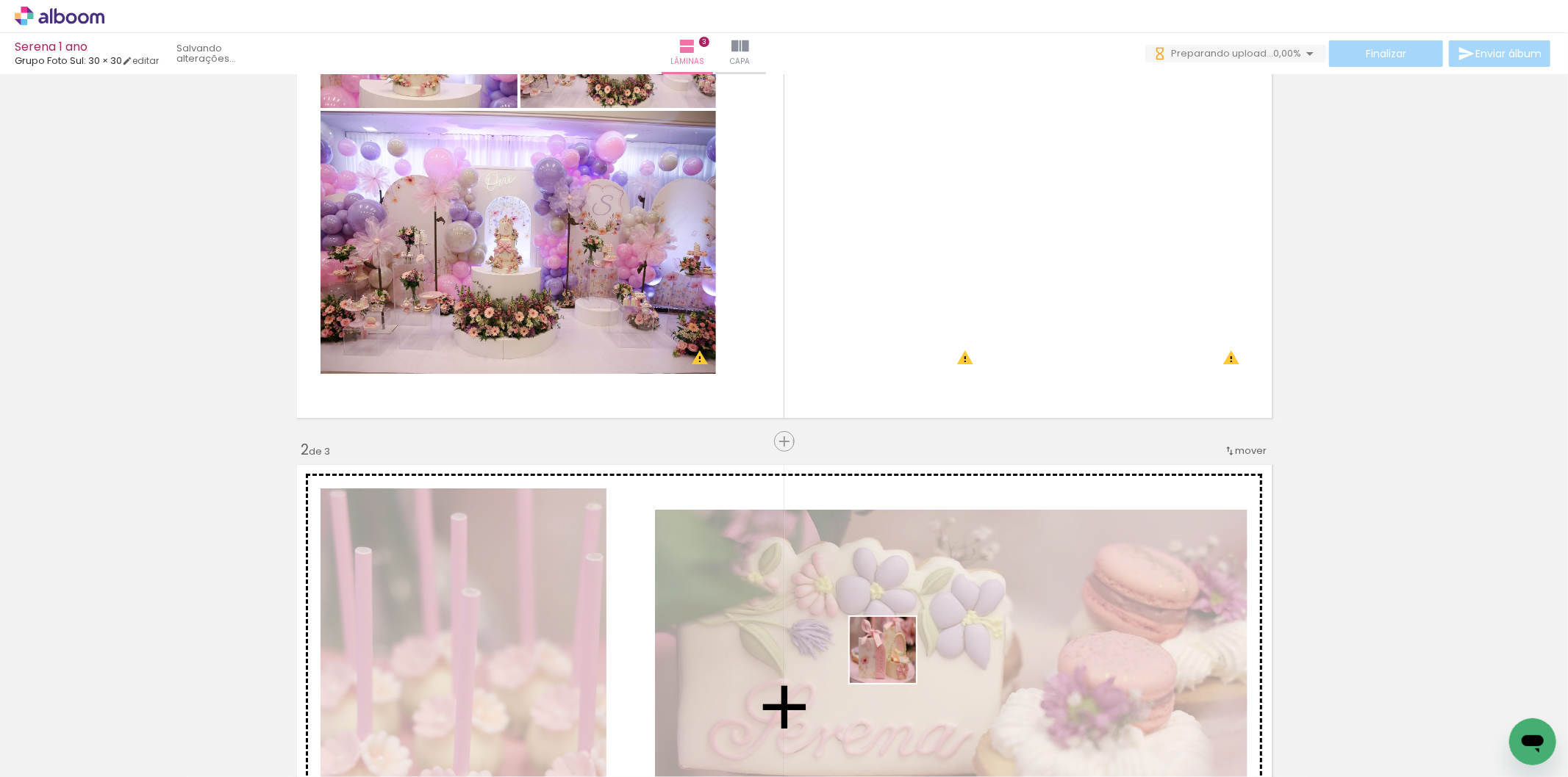
drag, startPoint x: 894, startPoint y: 661, endPoint x: 894, endPoint y: 579, distance: 82.0
click at [894, 579] on quentale-workspace at bounding box center [784, 388] width 1568 height 777
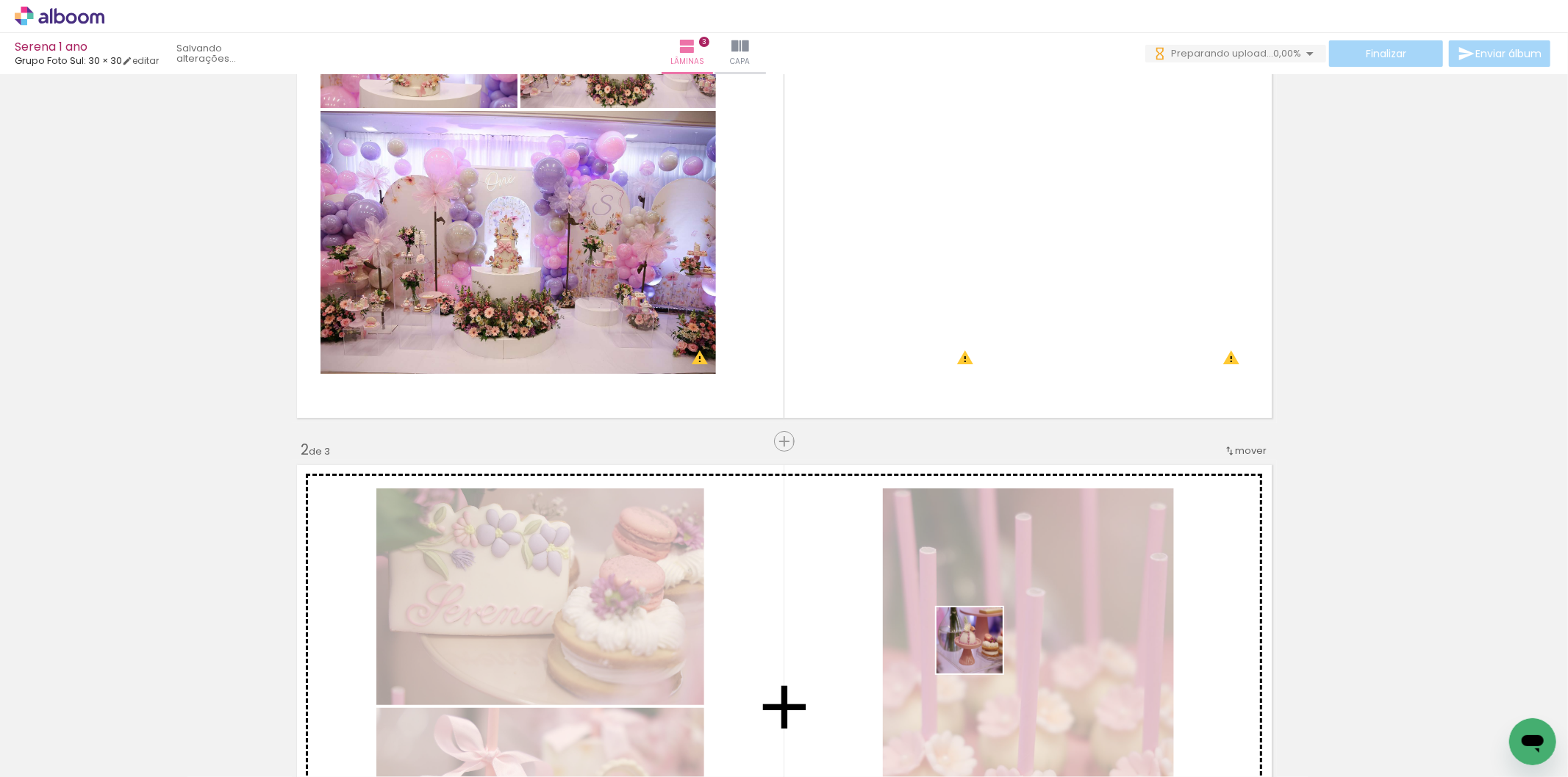
drag, startPoint x: 981, startPoint y: 651, endPoint x: 1058, endPoint y: 725, distance: 106.8
click at [987, 596] on quentale-workspace at bounding box center [784, 388] width 1568 height 777
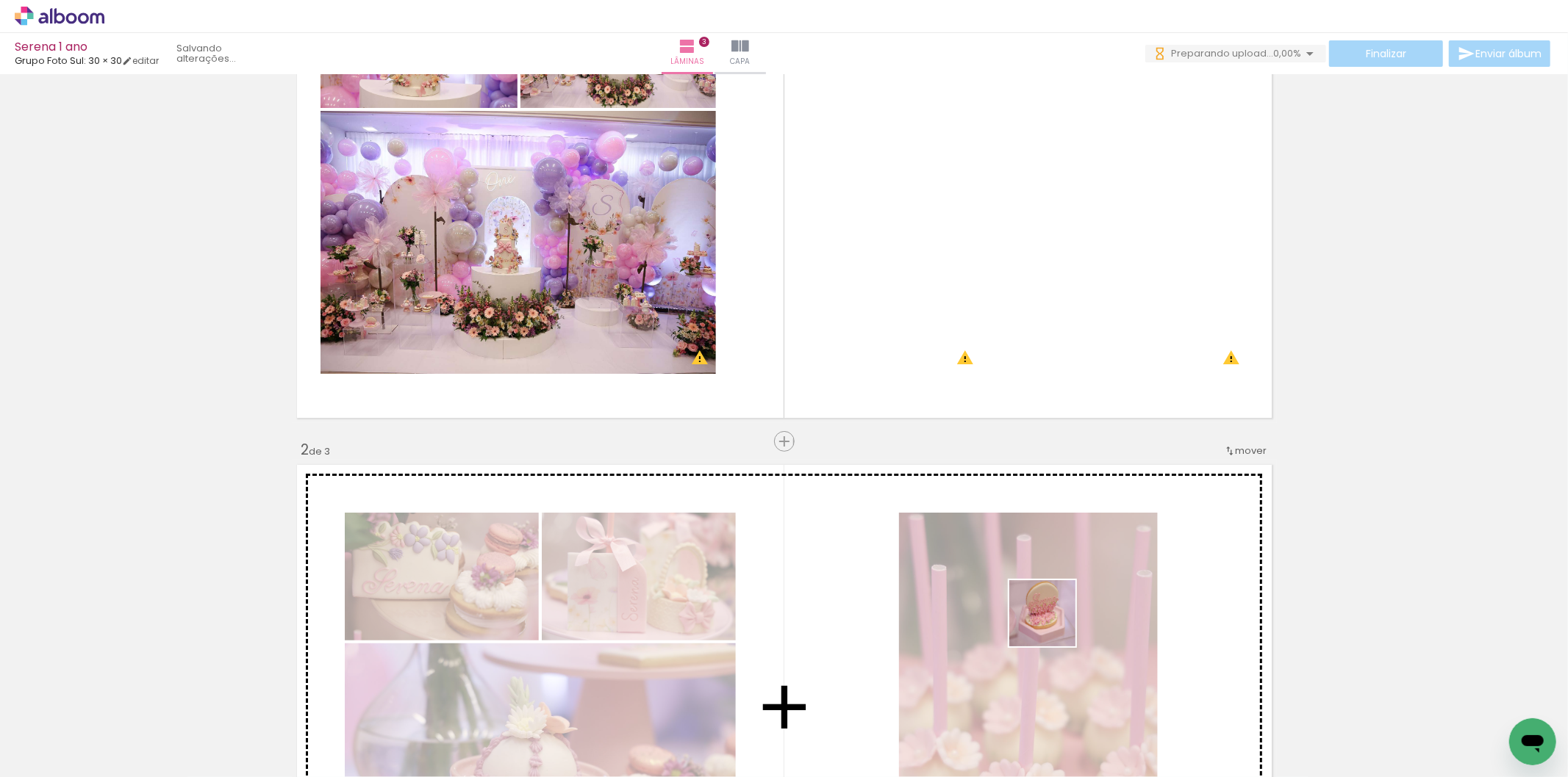
drag, startPoint x: 1063, startPoint y: 707, endPoint x: 1049, endPoint y: 597, distance: 110.9
click at [1049, 597] on quentale-workspace at bounding box center [784, 388] width 1568 height 777
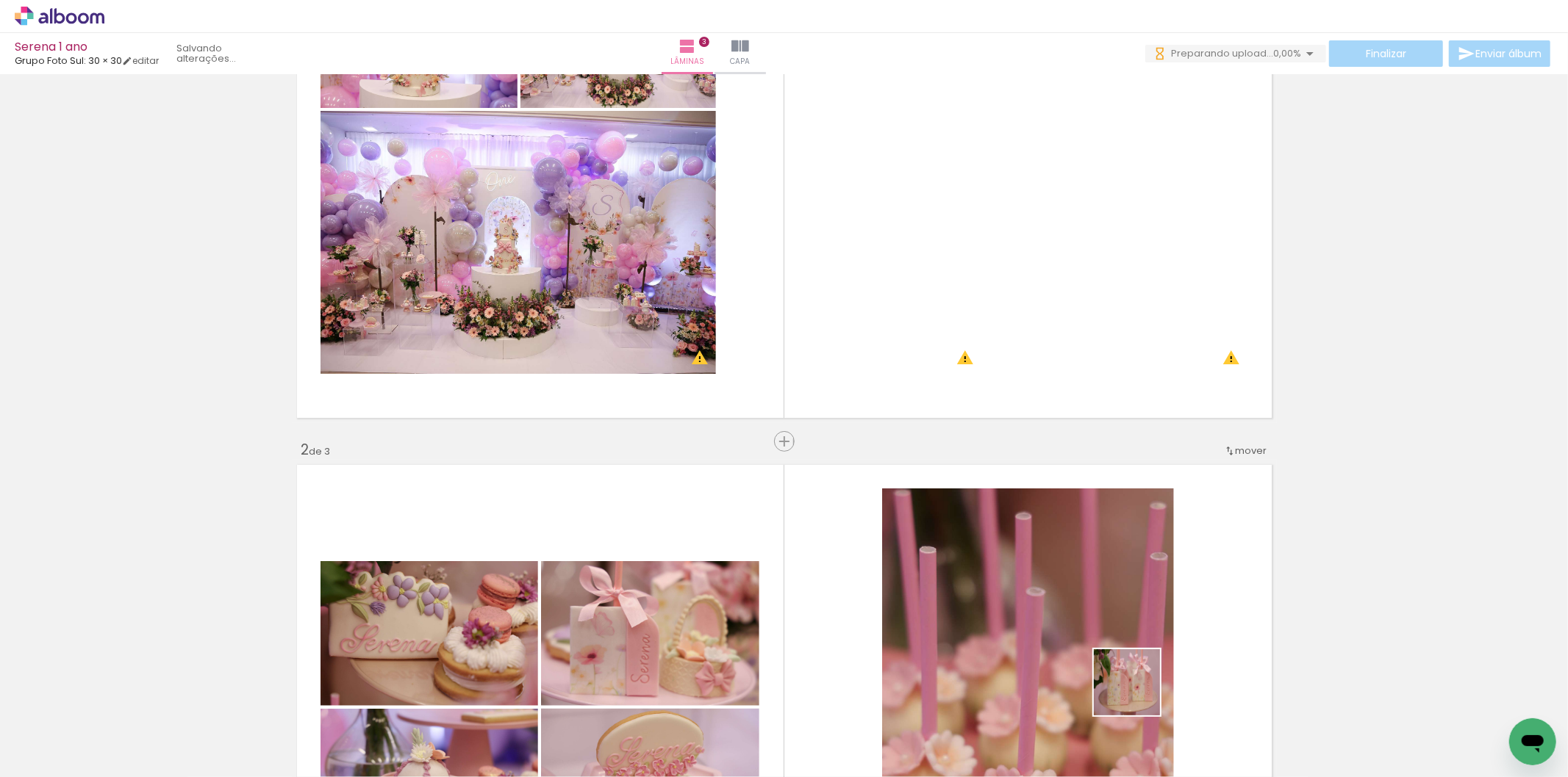
drag, startPoint x: 1138, startPoint y: 693, endPoint x: 505, endPoint y: 774, distance: 638.2
click at [1112, 595] on quentale-workspace at bounding box center [784, 388] width 1568 height 777
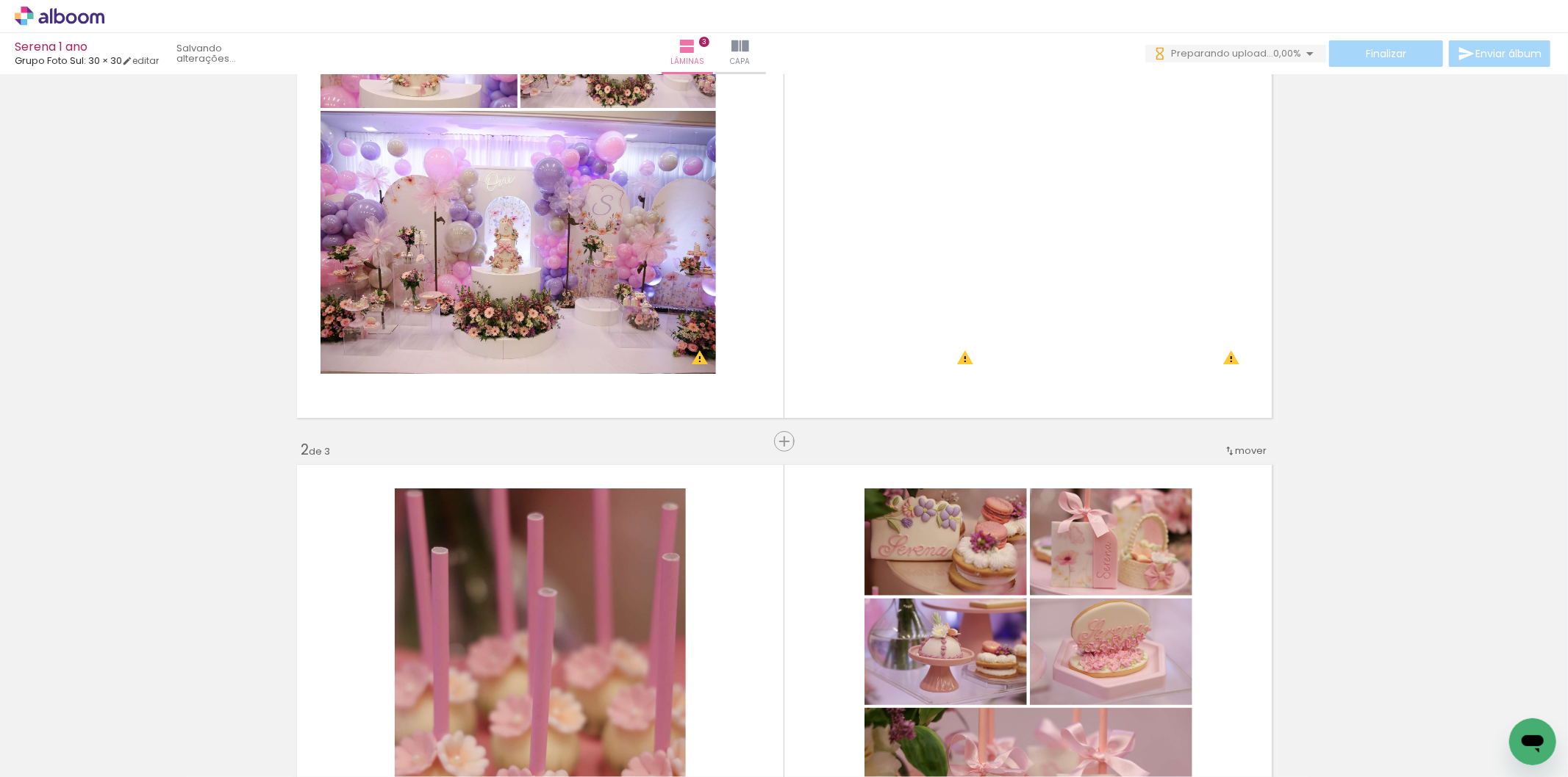
scroll to position [0, 548]
click at [710, 593] on quentale-workspace at bounding box center [784, 388] width 1568 height 777
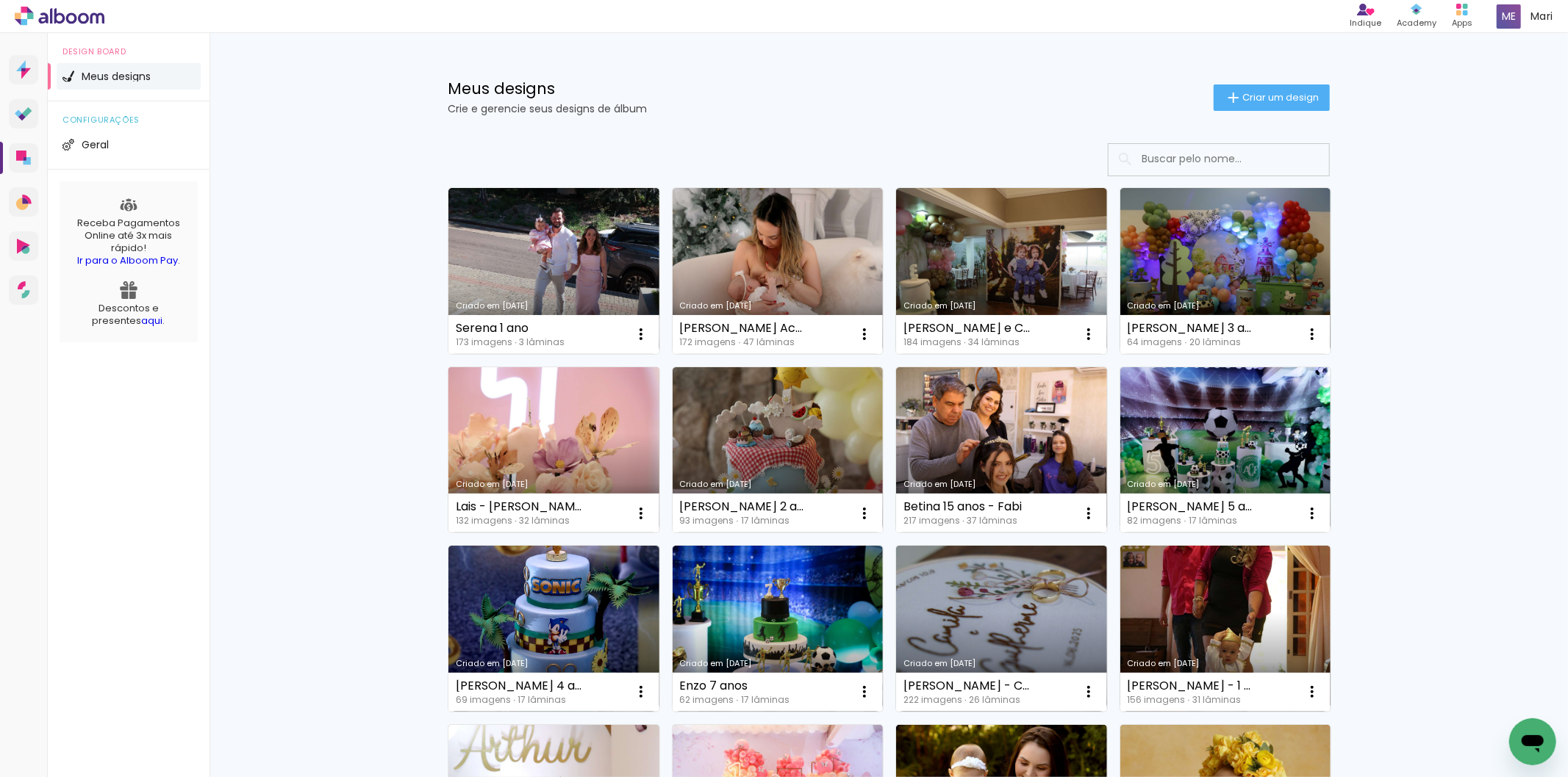
click at [530, 424] on link "Criado em [DATE]" at bounding box center [554, 450] width 211 height 166
click at [601, 247] on link "Criado em [DATE]" at bounding box center [554, 271] width 211 height 166
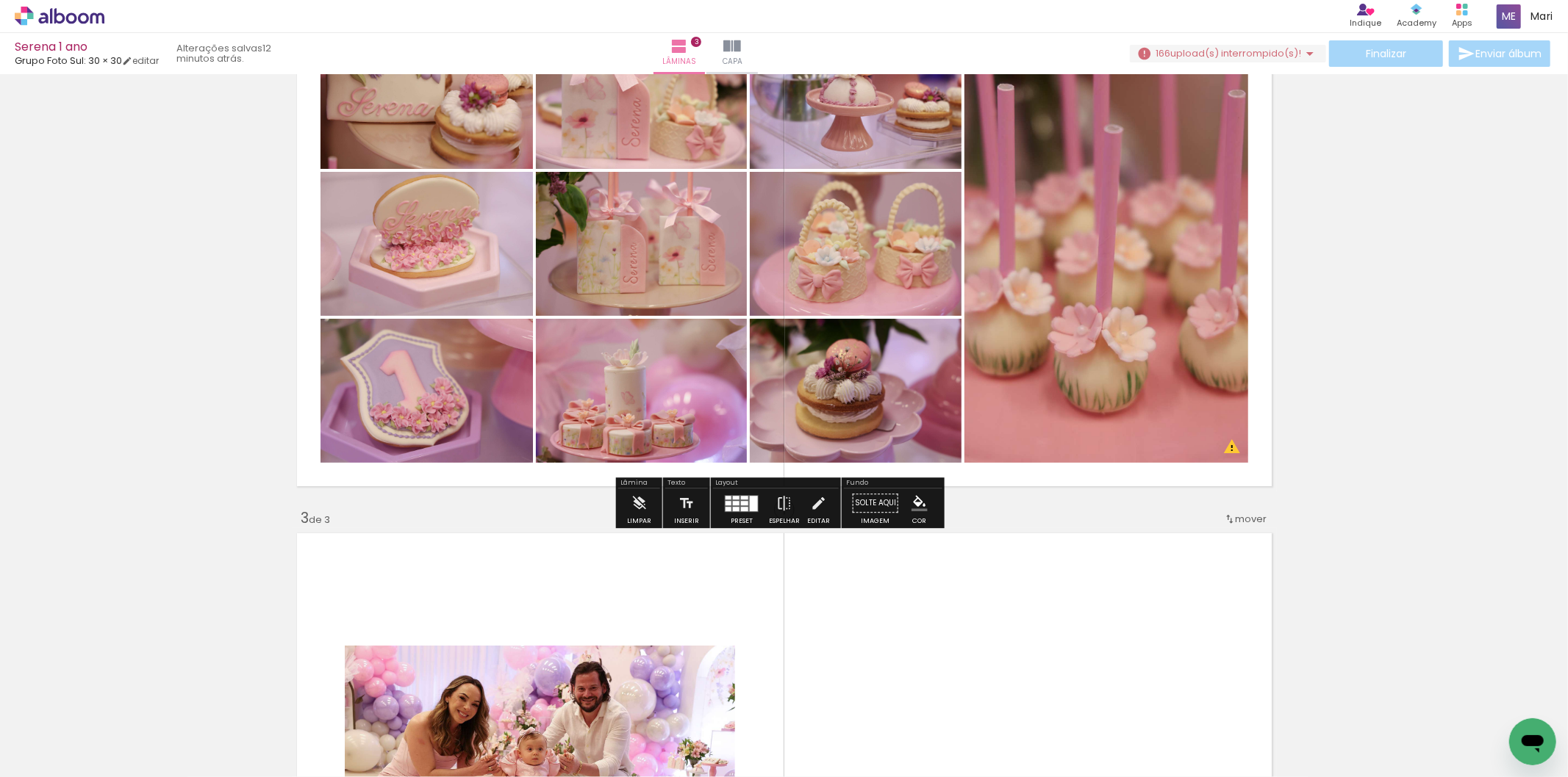
scroll to position [979, 0]
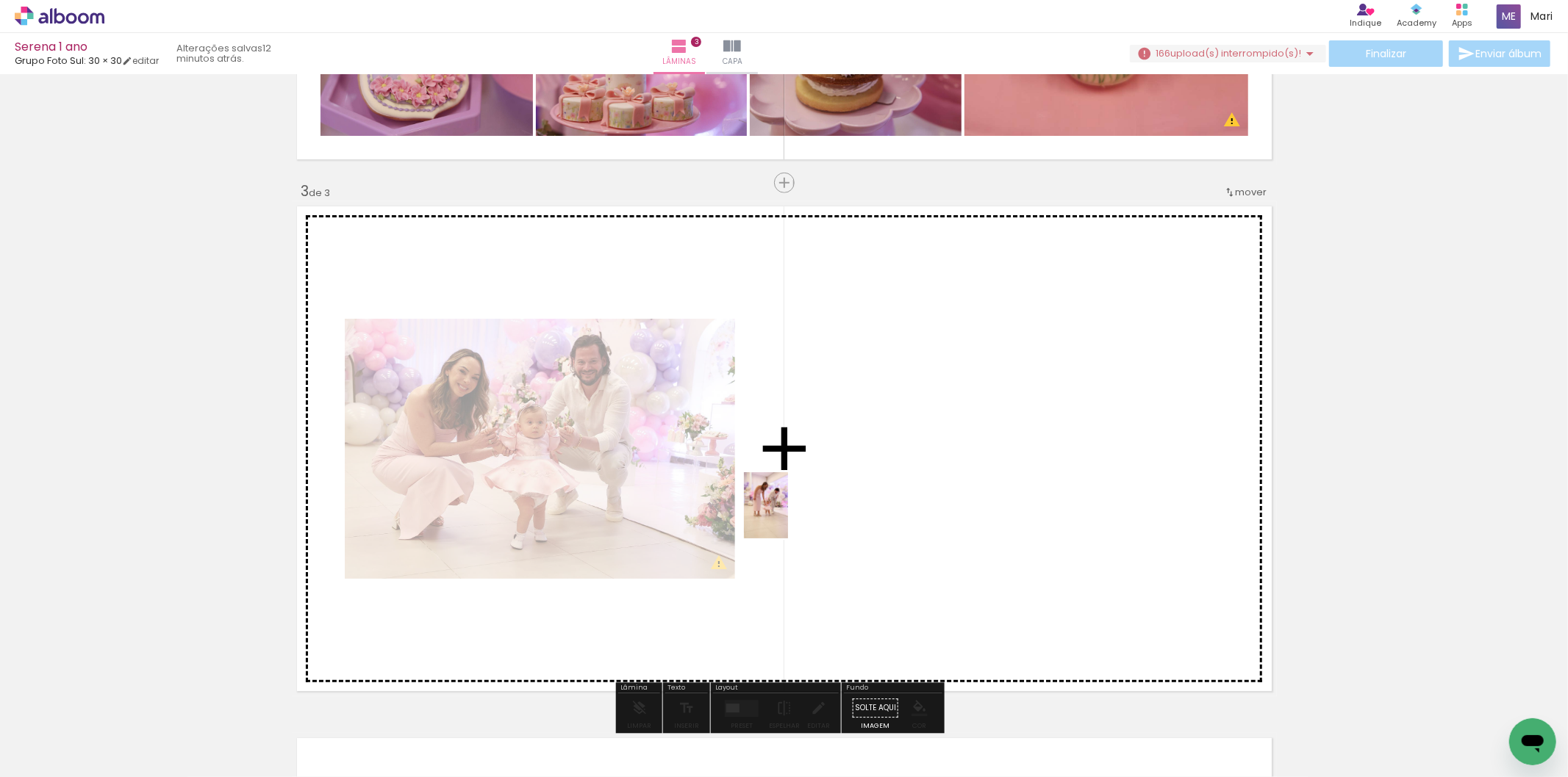
drag, startPoint x: 312, startPoint y: 753, endPoint x: 542, endPoint y: 677, distance: 242.2
click at [928, 446] on quentale-workspace at bounding box center [784, 388] width 1568 height 777
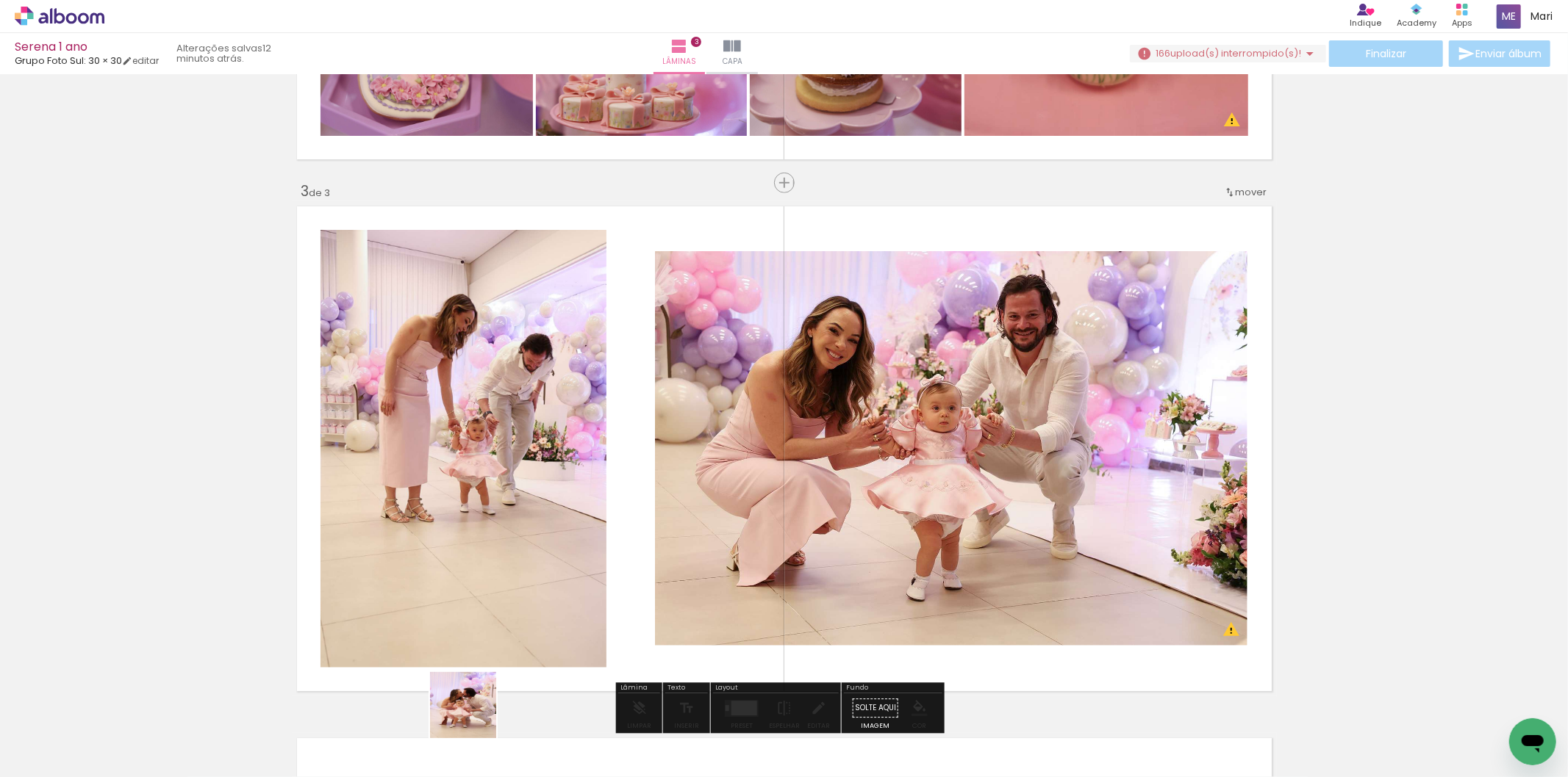
drag, startPoint x: 474, startPoint y: 727, endPoint x: 549, endPoint y: 385, distance: 350.1
click at [549, 385] on quentale-workspace at bounding box center [784, 388] width 1568 height 777
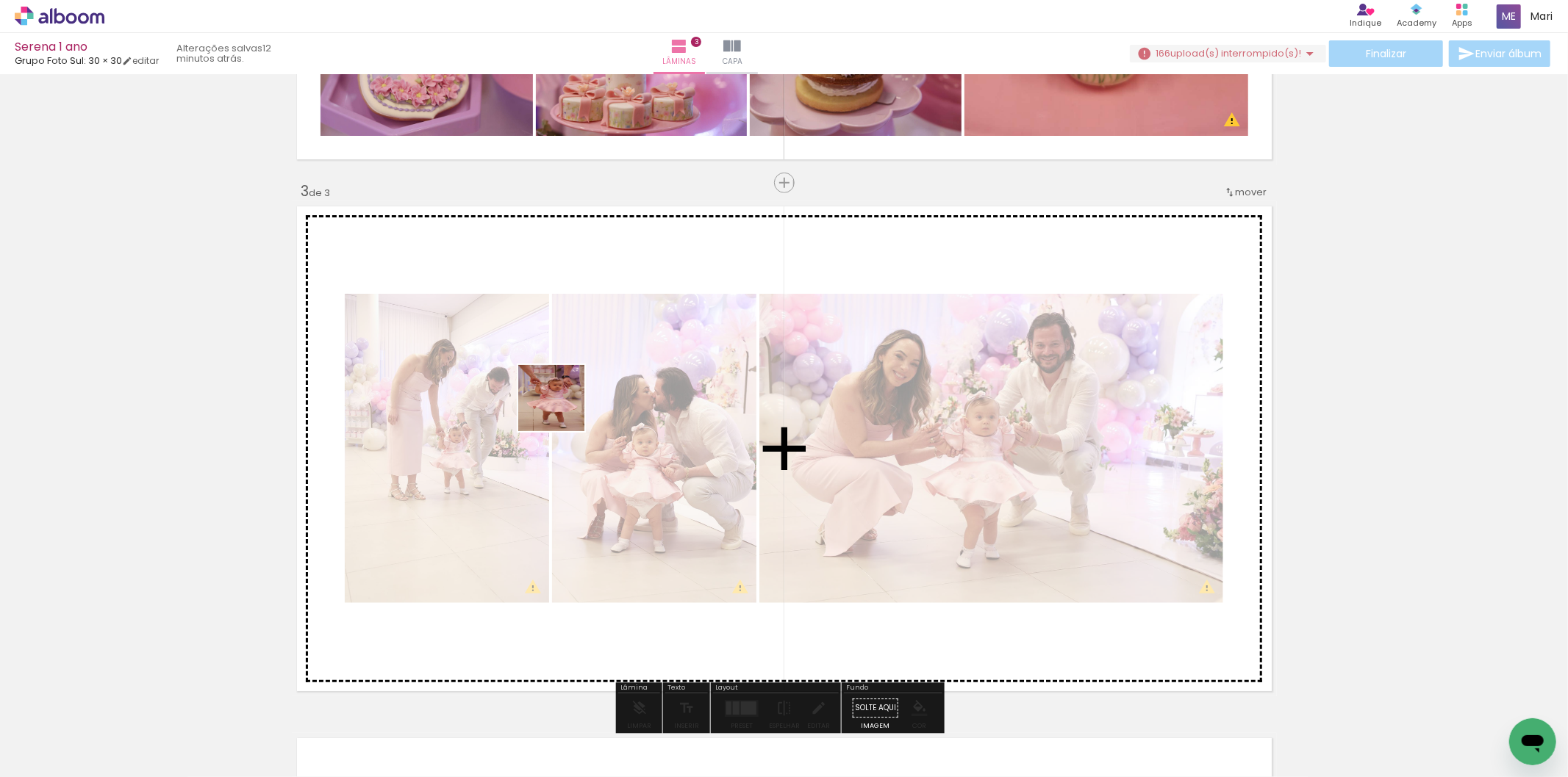
drag, startPoint x: 509, startPoint y: 451, endPoint x: 564, endPoint y: 407, distance: 70.4
click at [563, 408] on quentale-workspace at bounding box center [784, 388] width 1568 height 777
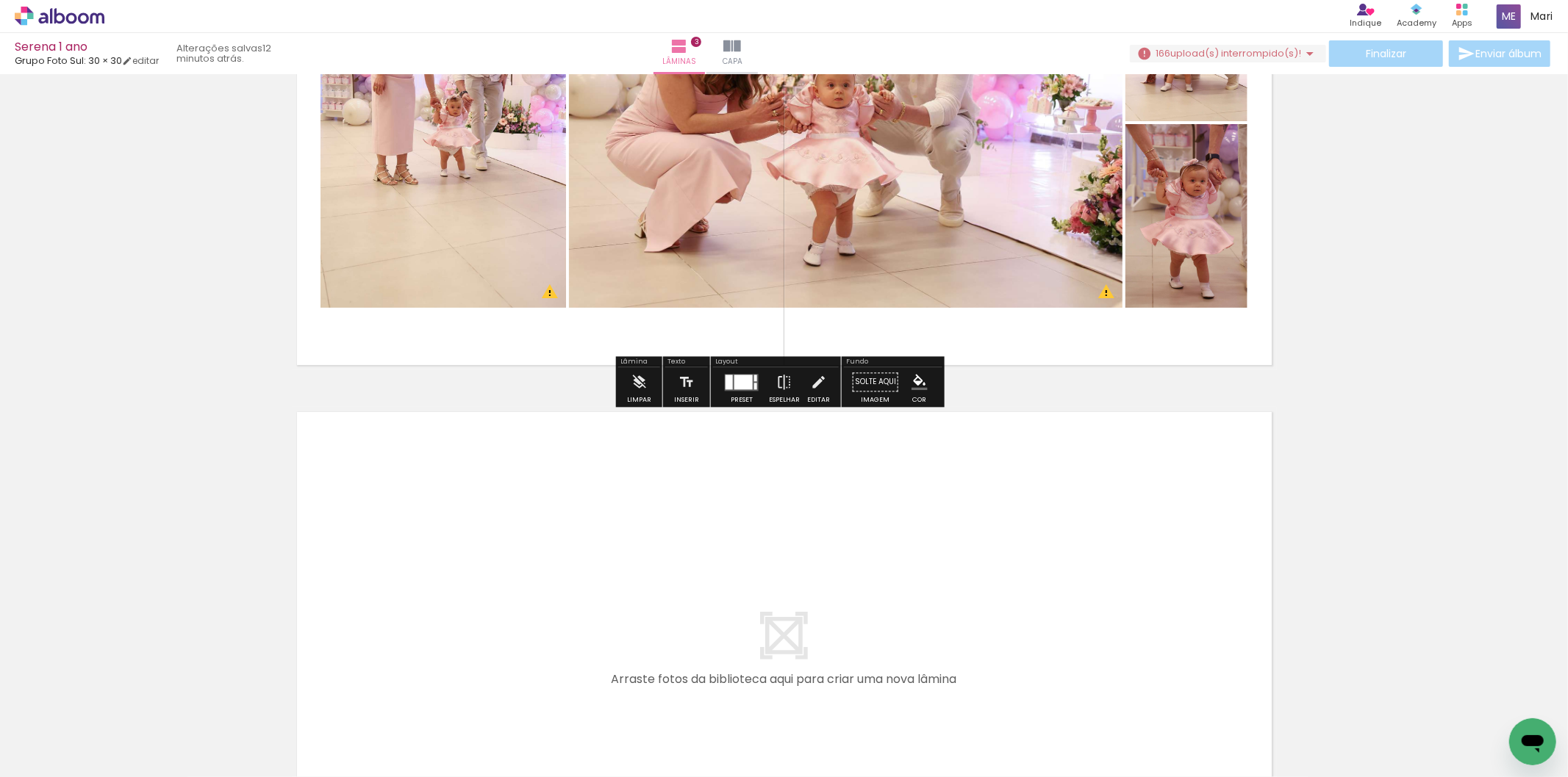
scroll to position [0, 1309]
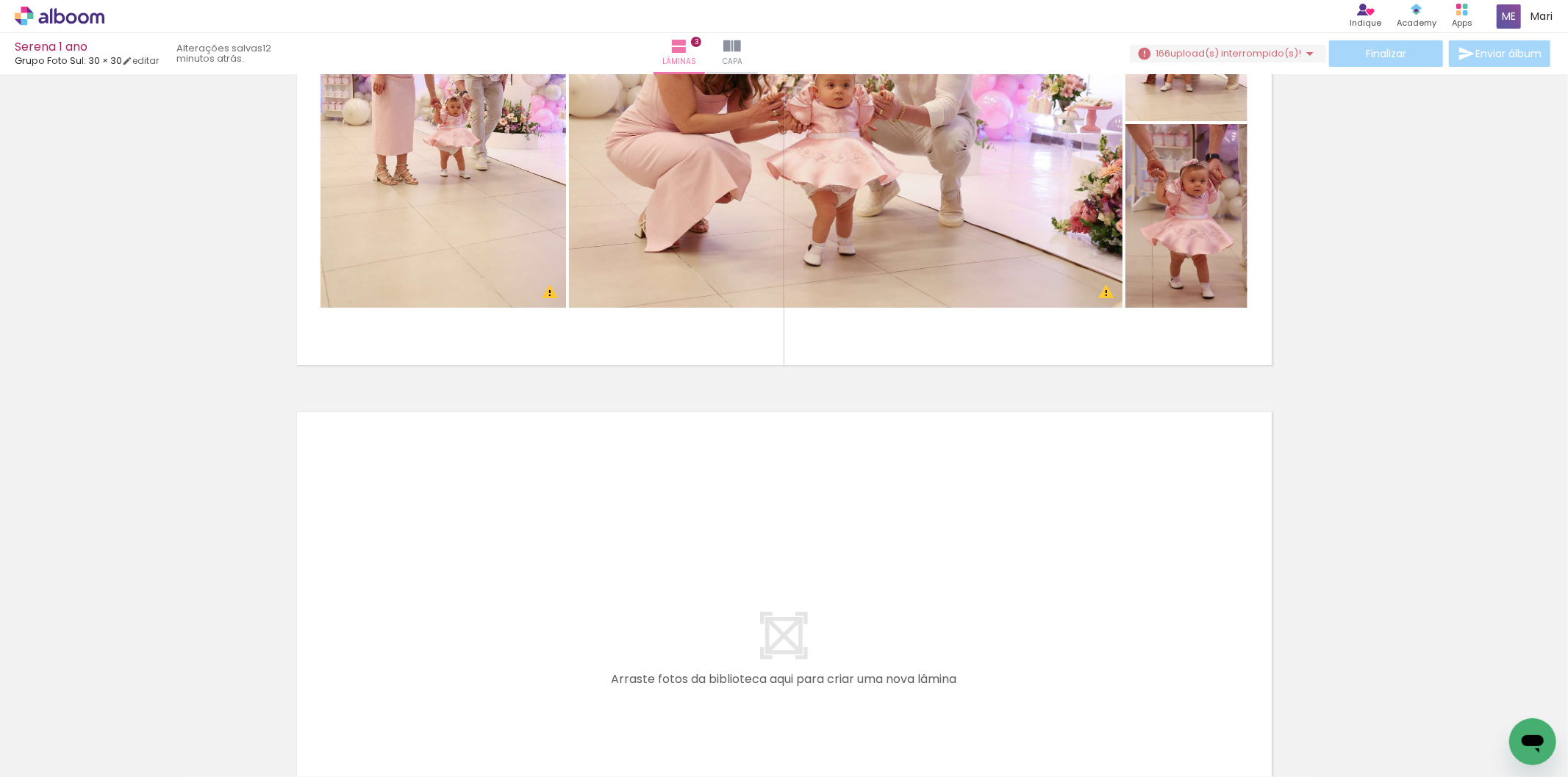
drag, startPoint x: 320, startPoint y: 738, endPoint x: 417, endPoint y: 721, distance: 98.5
click at [472, 530] on quentale-workspace at bounding box center [784, 388] width 1568 height 777
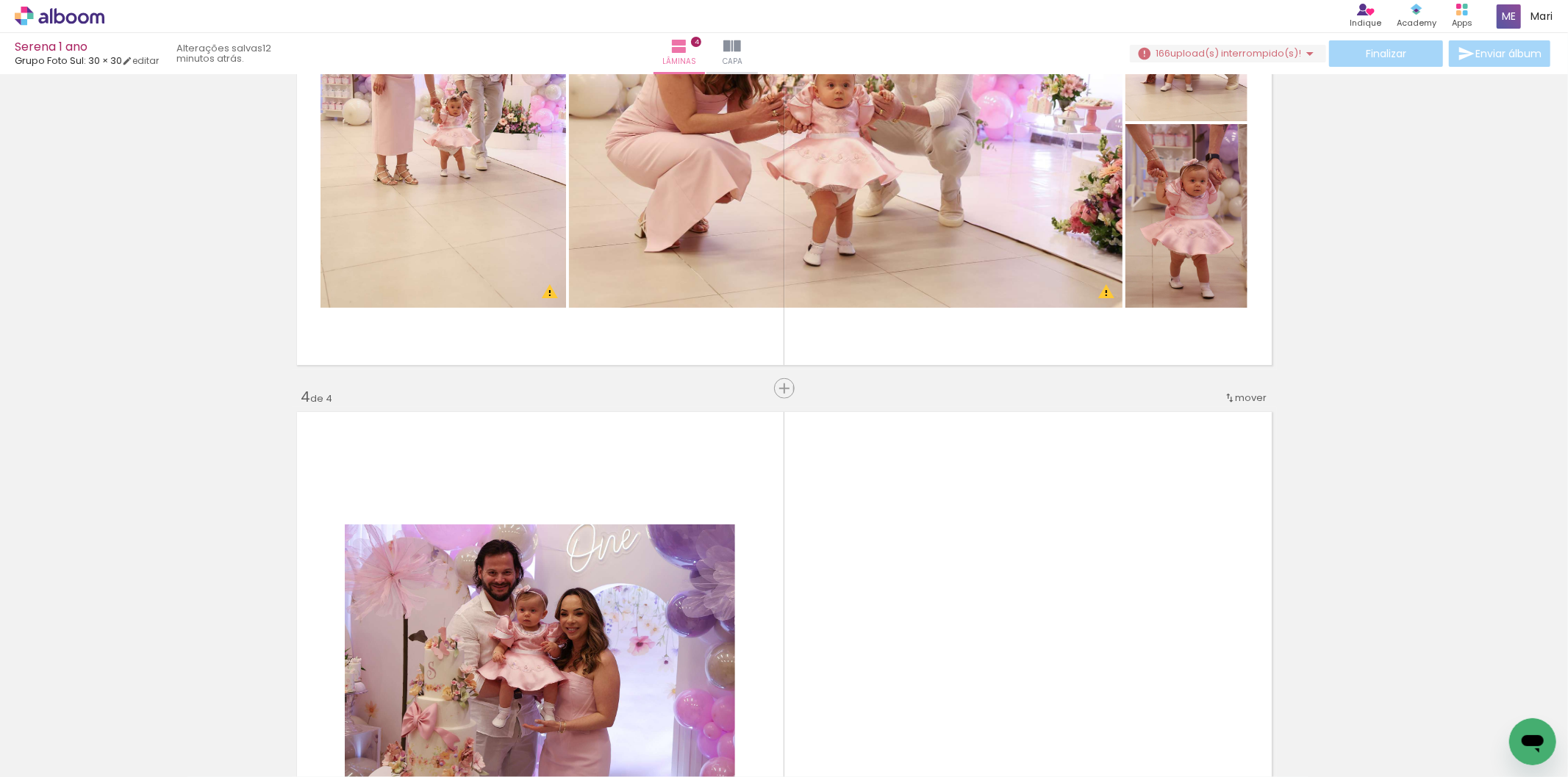
scroll to position [1580, 0]
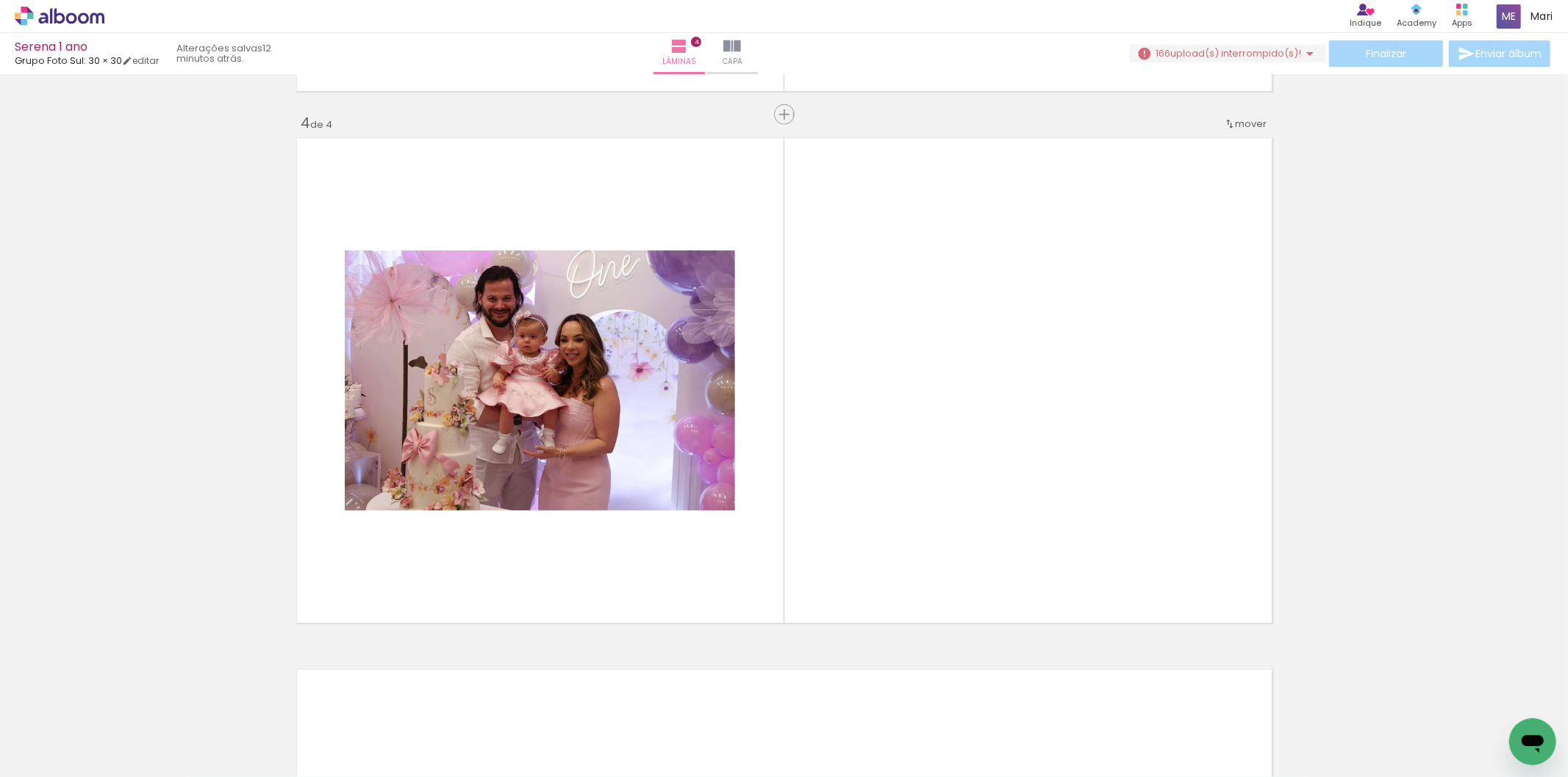
drag, startPoint x: 413, startPoint y: 736, endPoint x: 488, endPoint y: 718, distance: 77.1
click at [527, 582] on quentale-workspace at bounding box center [784, 388] width 1568 height 777
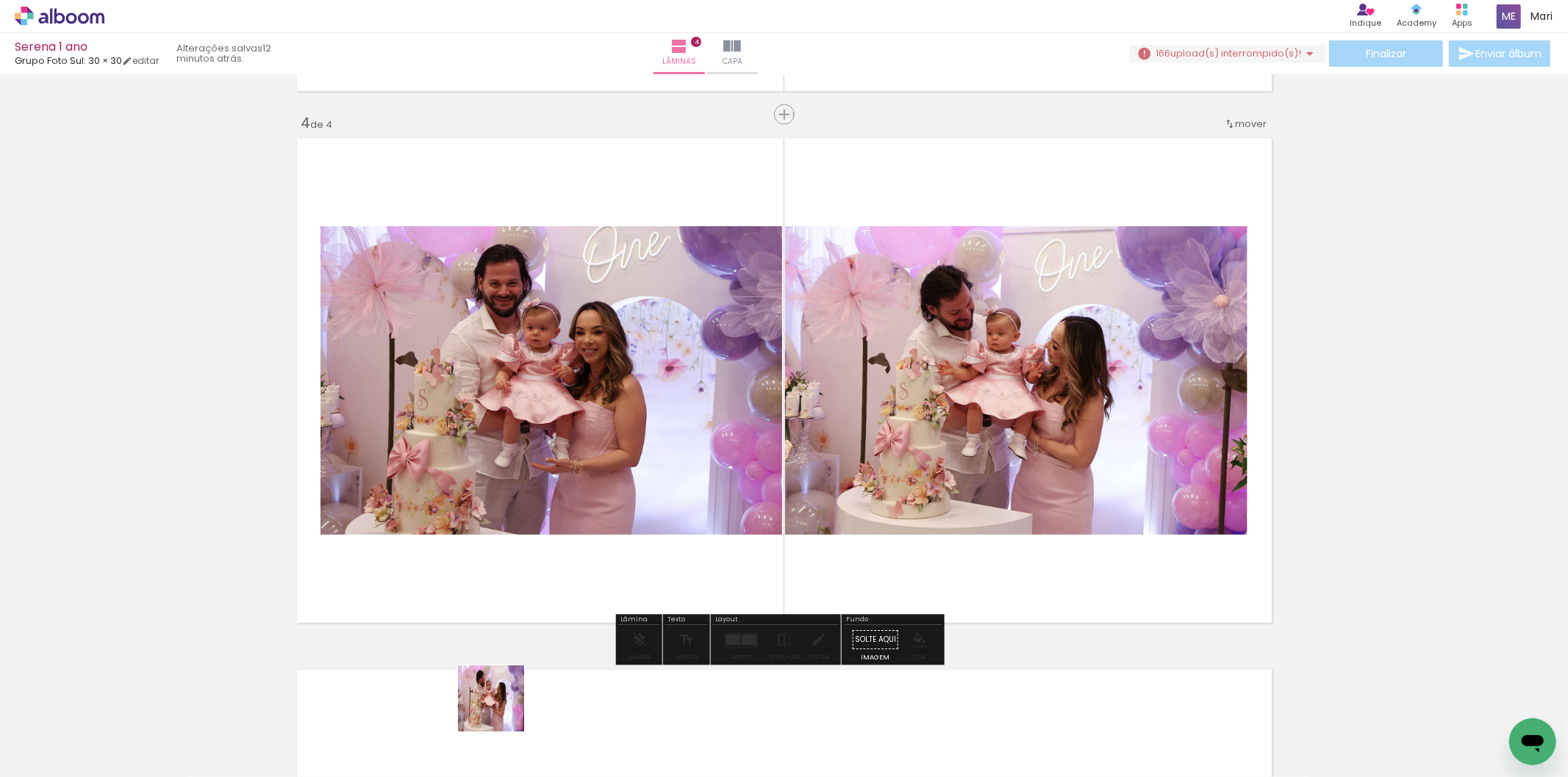
drag, startPoint x: 482, startPoint y: 745, endPoint x: 568, endPoint y: 704, distance: 95.3
click at [622, 492] on quentale-workspace at bounding box center [784, 388] width 1568 height 777
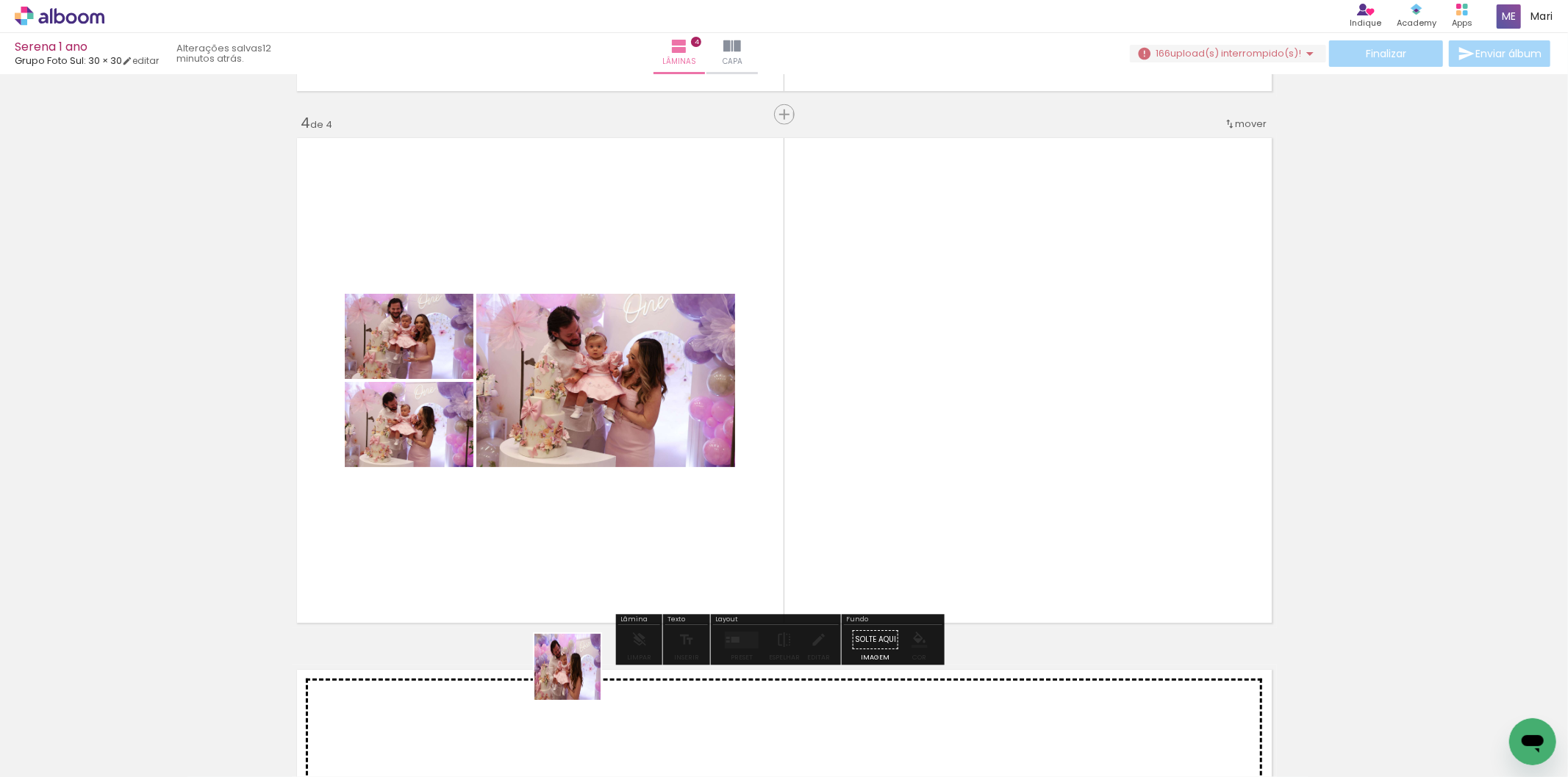
drag, startPoint x: 571, startPoint y: 696, endPoint x: 662, endPoint y: 460, distance: 252.9
click at [662, 460] on quentale-workspace at bounding box center [784, 388] width 1568 height 777
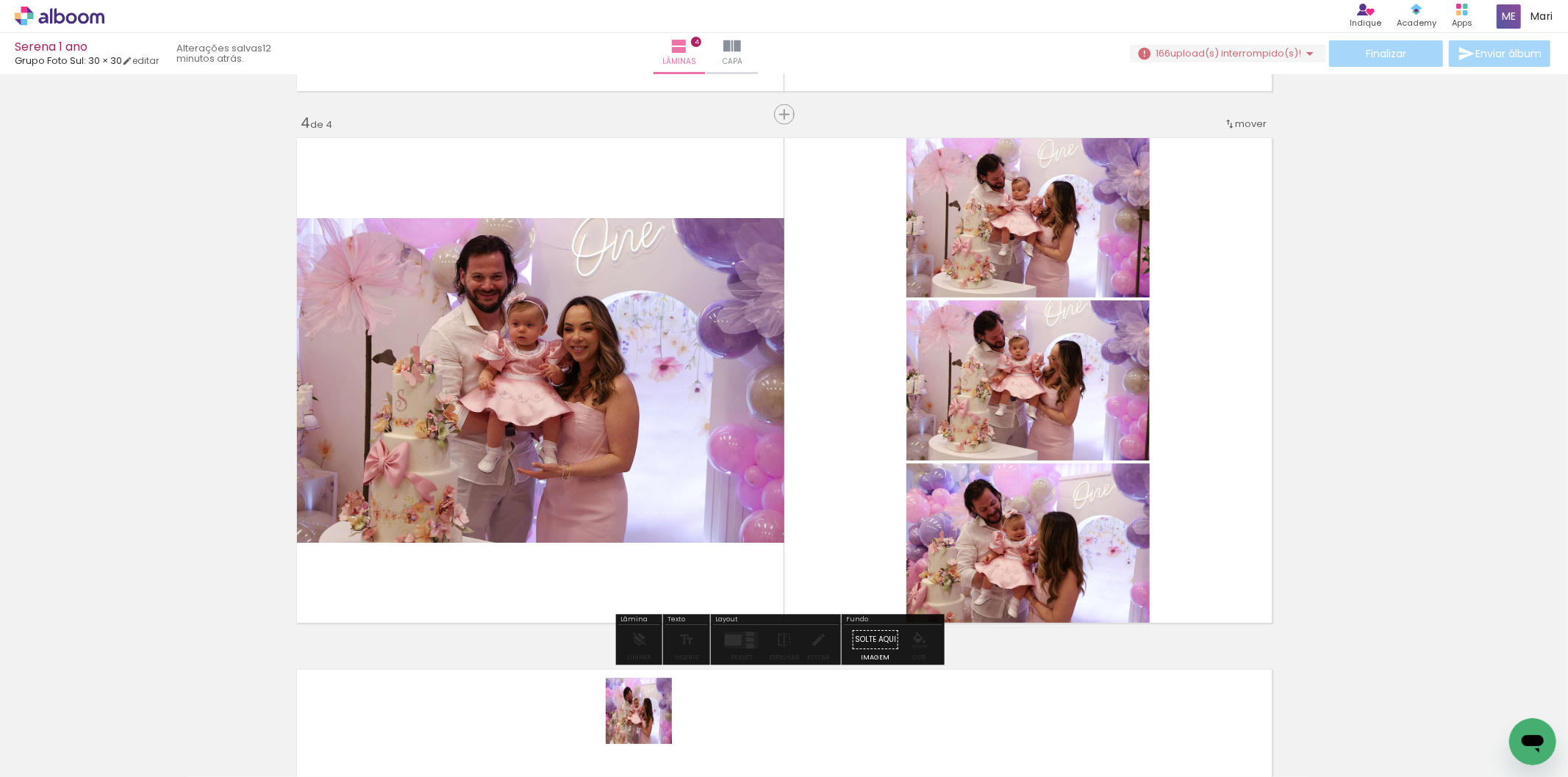
drag, startPoint x: 650, startPoint y: 723, endPoint x: 761, endPoint y: 729, distance: 111.2
click at [748, 472] on quentale-workspace at bounding box center [784, 388] width 1568 height 777
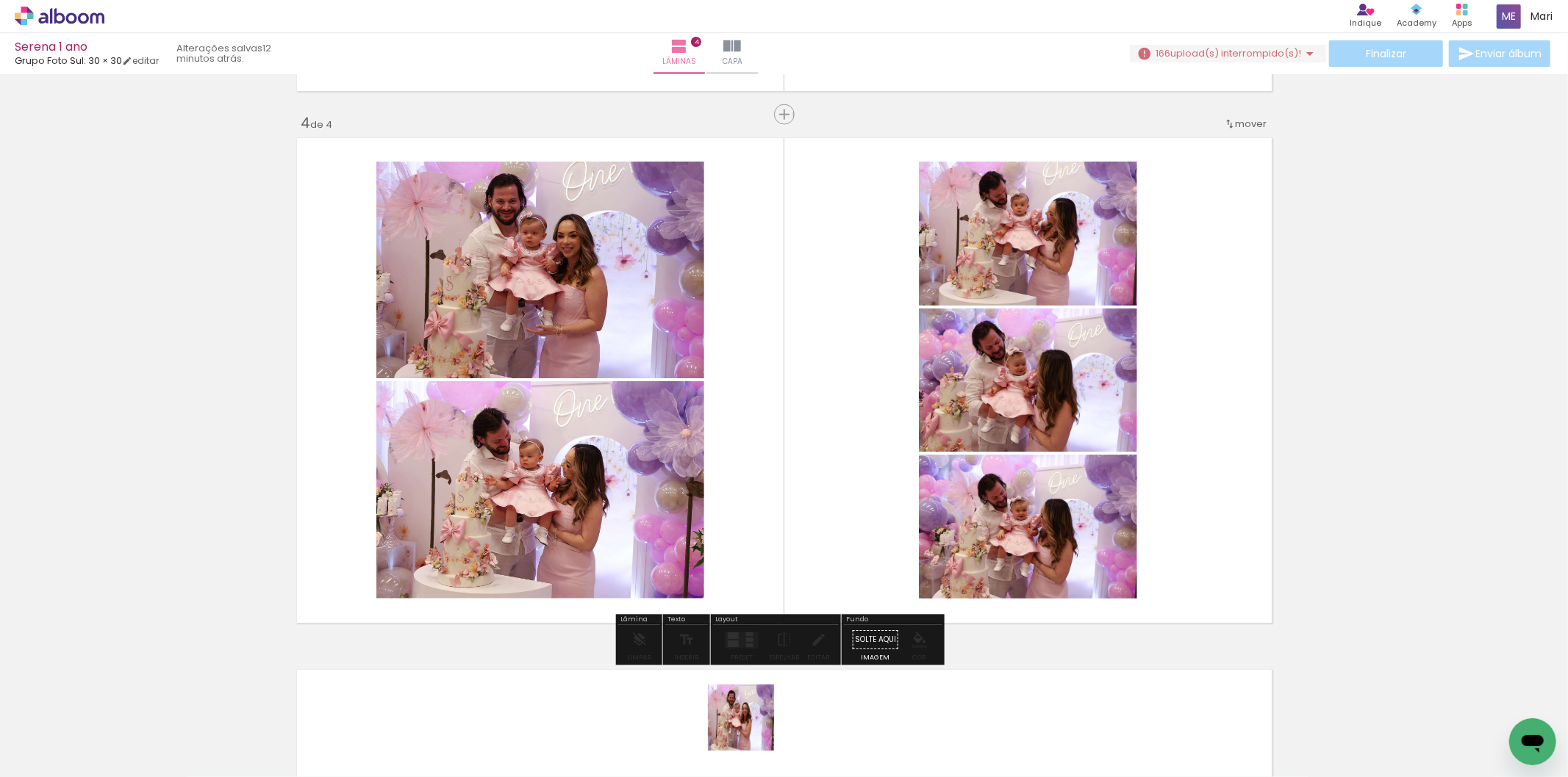
drag, startPoint x: 752, startPoint y: 729, endPoint x: 850, endPoint y: 350, distance: 391.5
click at [848, 349] on quentale-workspace at bounding box center [784, 388] width 1568 height 777
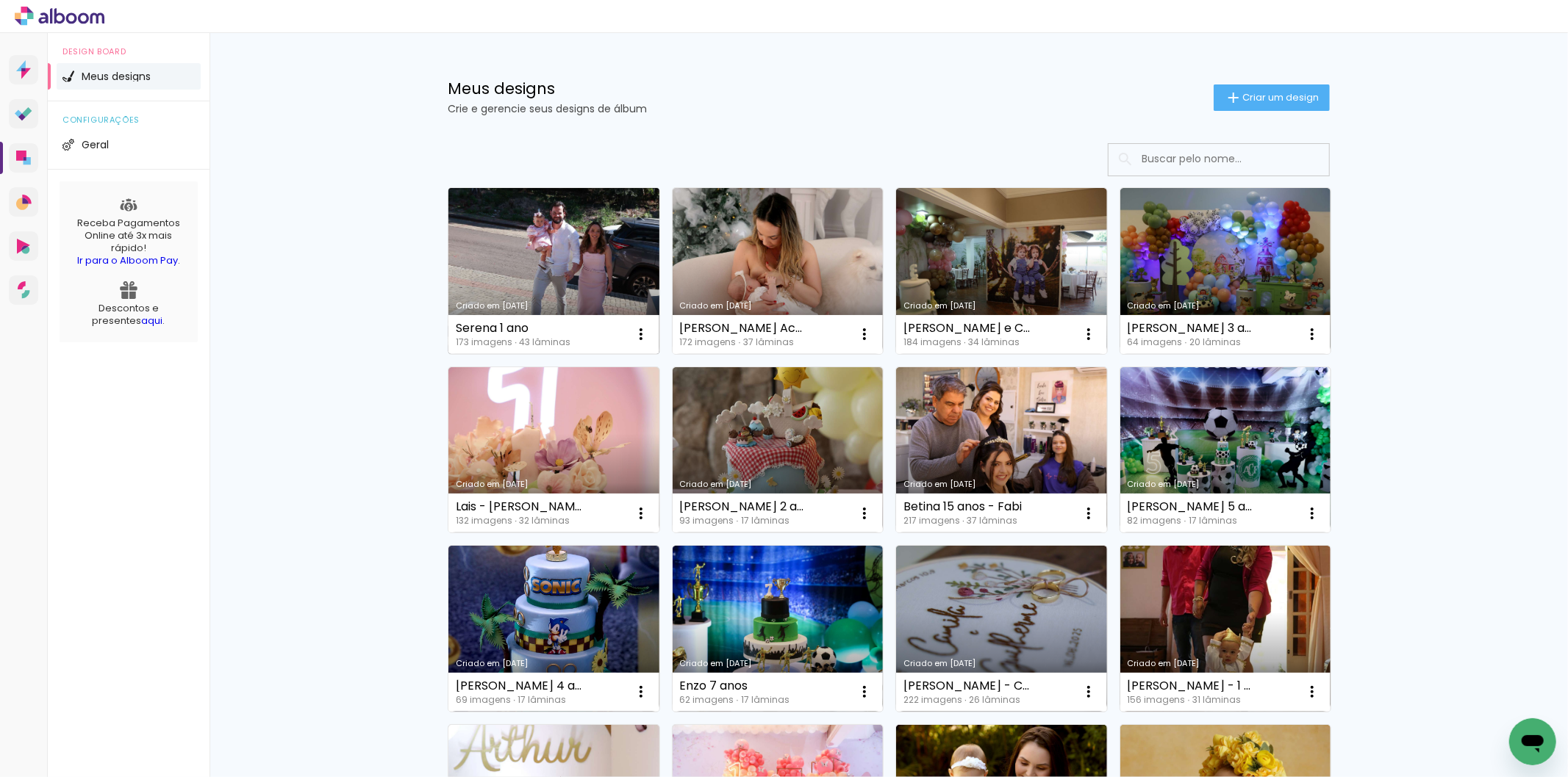
click at [601, 260] on link "Criado em [DATE]" at bounding box center [554, 271] width 211 height 166
